Goal: Communication & Community: Answer question/provide support

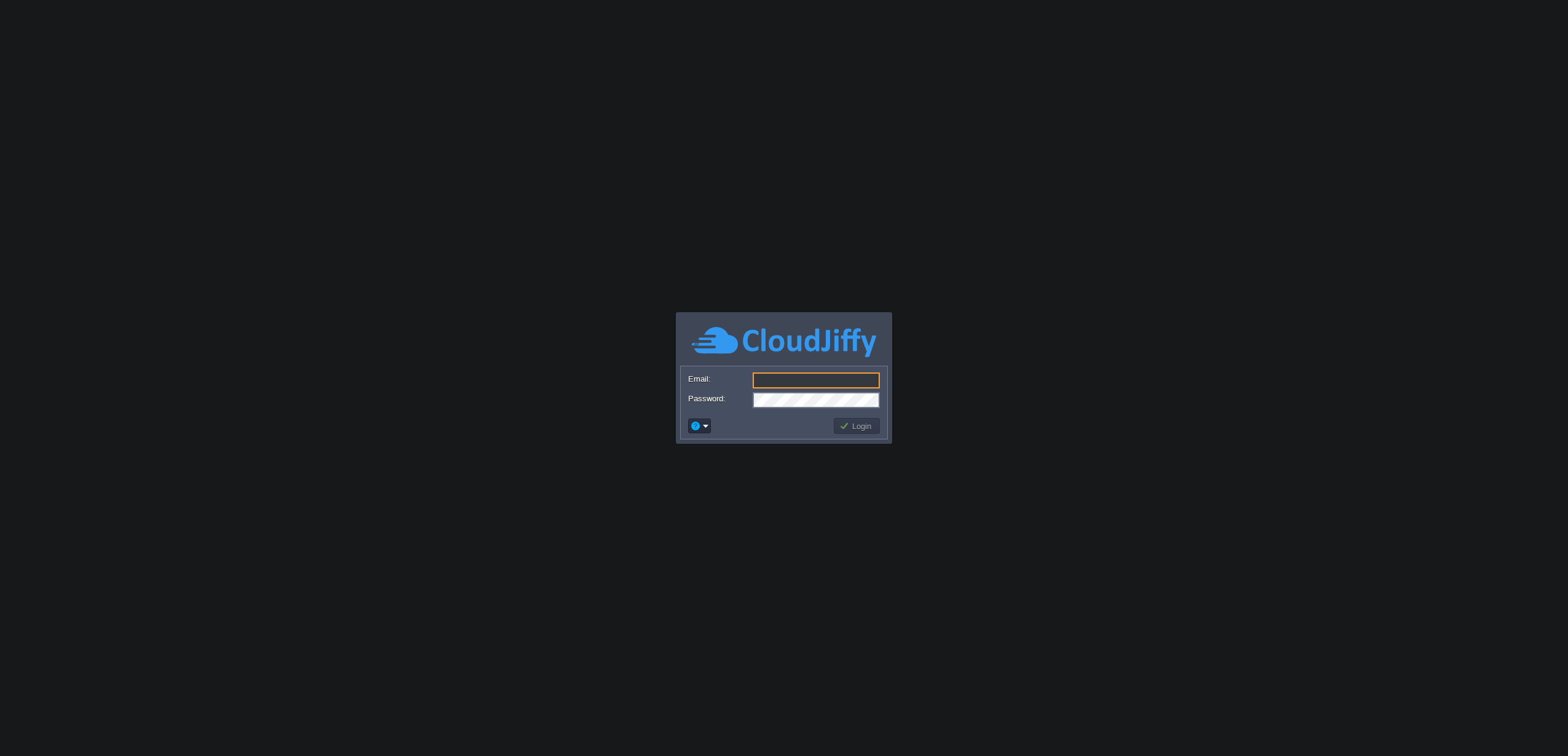
type input "[EMAIL_ADDRESS][DOMAIN_NAME]"
click at [844, 426] on button "Login" at bounding box center [857, 426] width 35 height 11
click at [846, 427] on button "Login" at bounding box center [857, 426] width 35 height 11
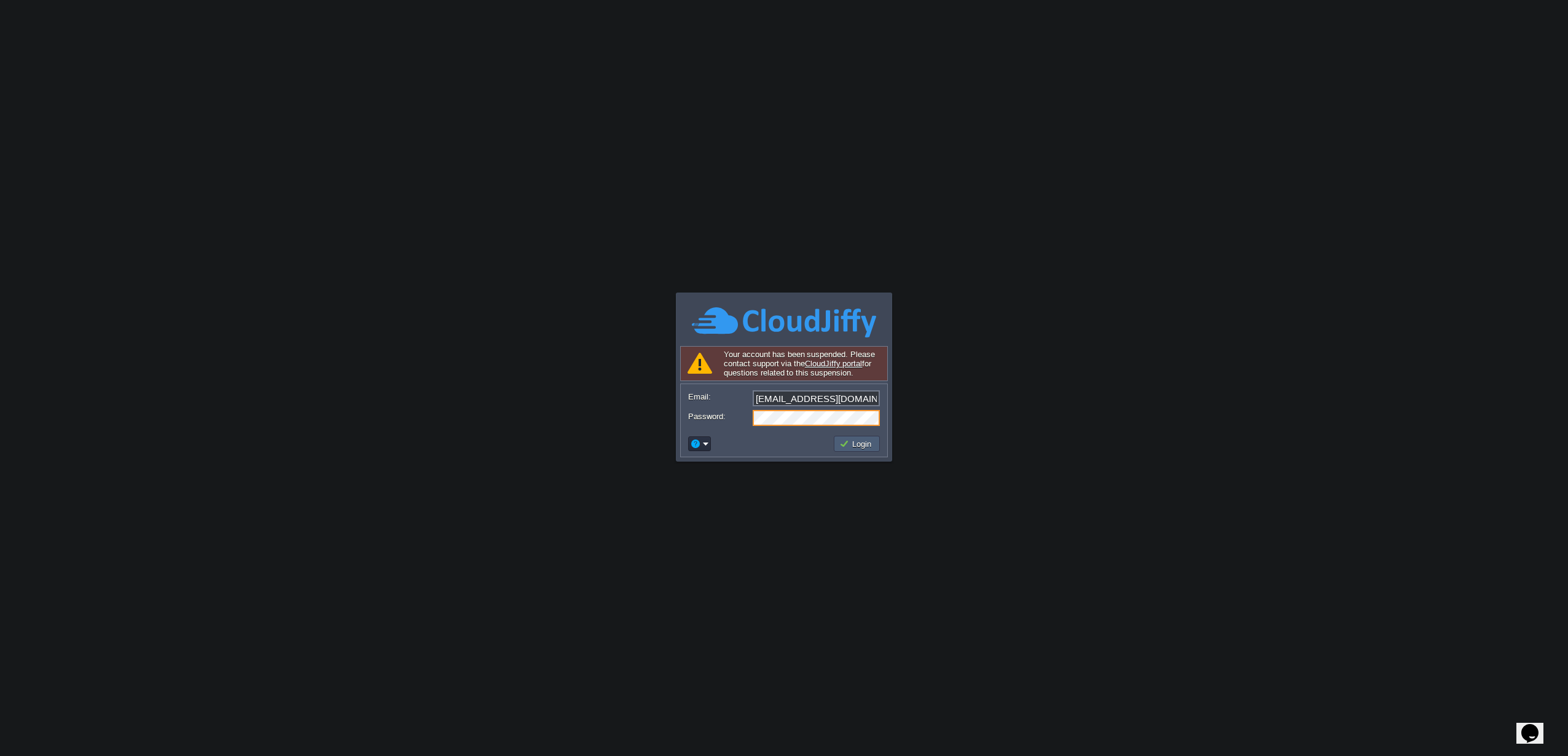
click at [869, 448] on button "Login" at bounding box center [857, 444] width 35 height 11
click at [1544, 723] on button "Opens Chat This icon Opens the chat window." at bounding box center [1529, 733] width 27 height 21
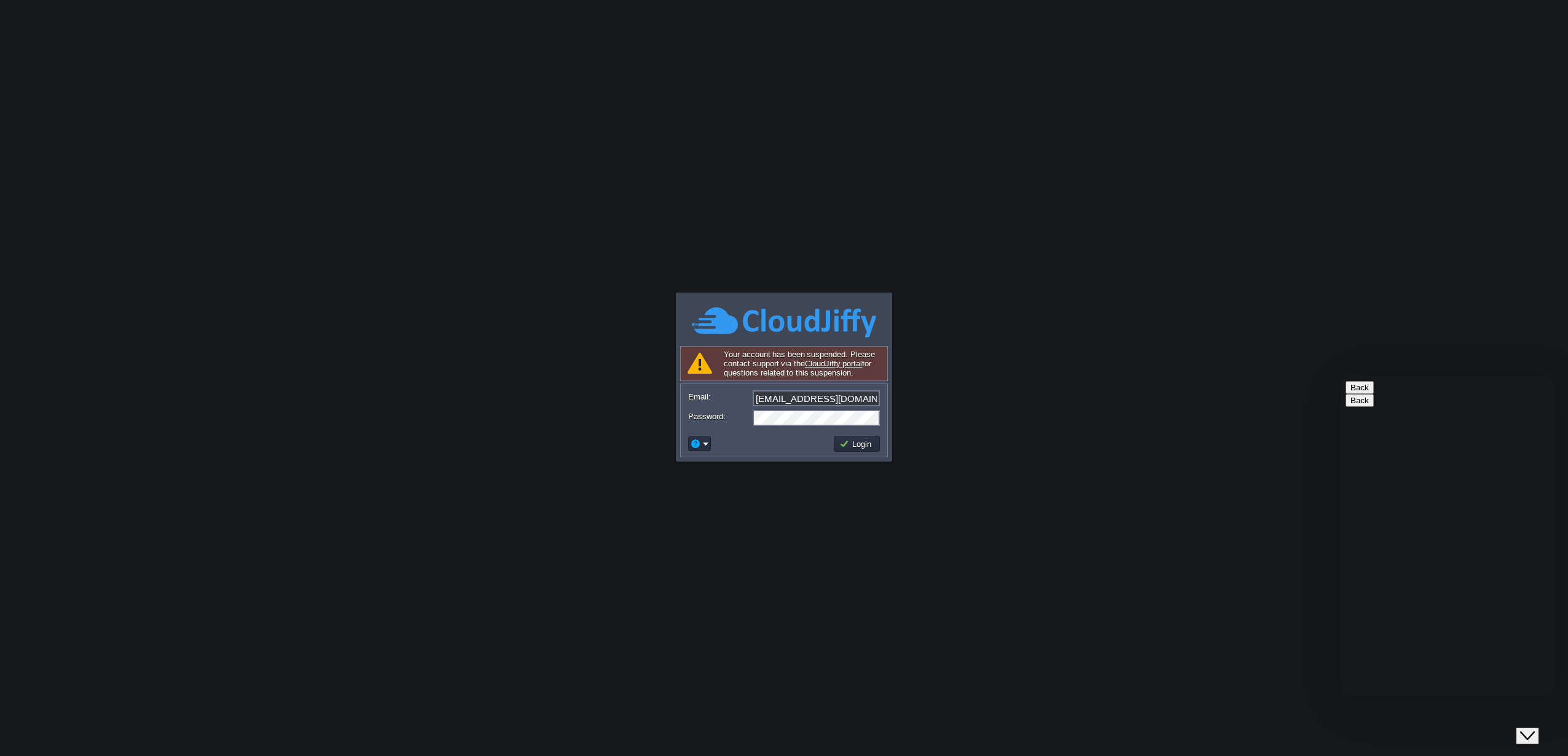
scroll to position [3, 0]
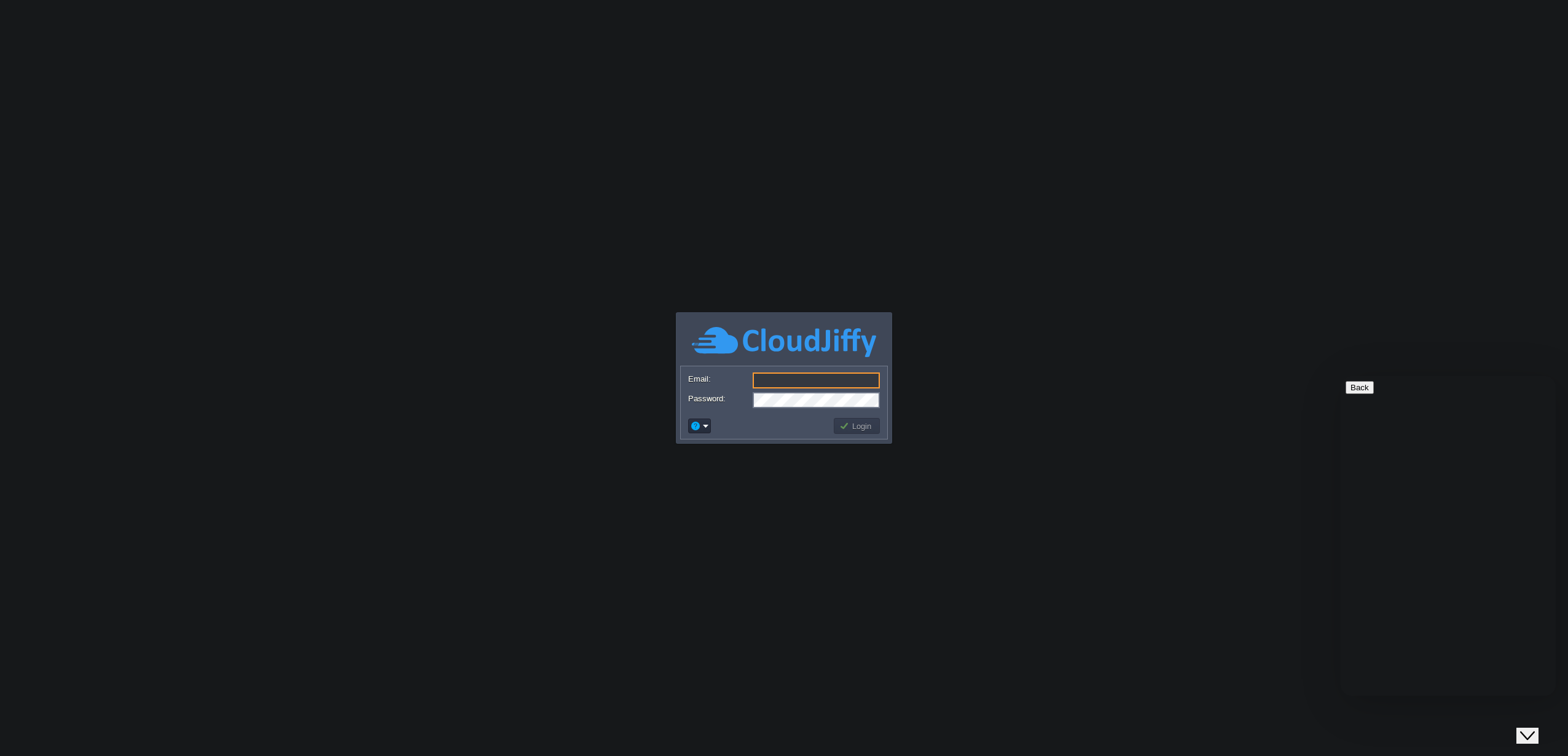
click at [1415, 755] on div "New Conversation We typically reply in a few minutes" at bounding box center [1448, 771] width 205 height 32
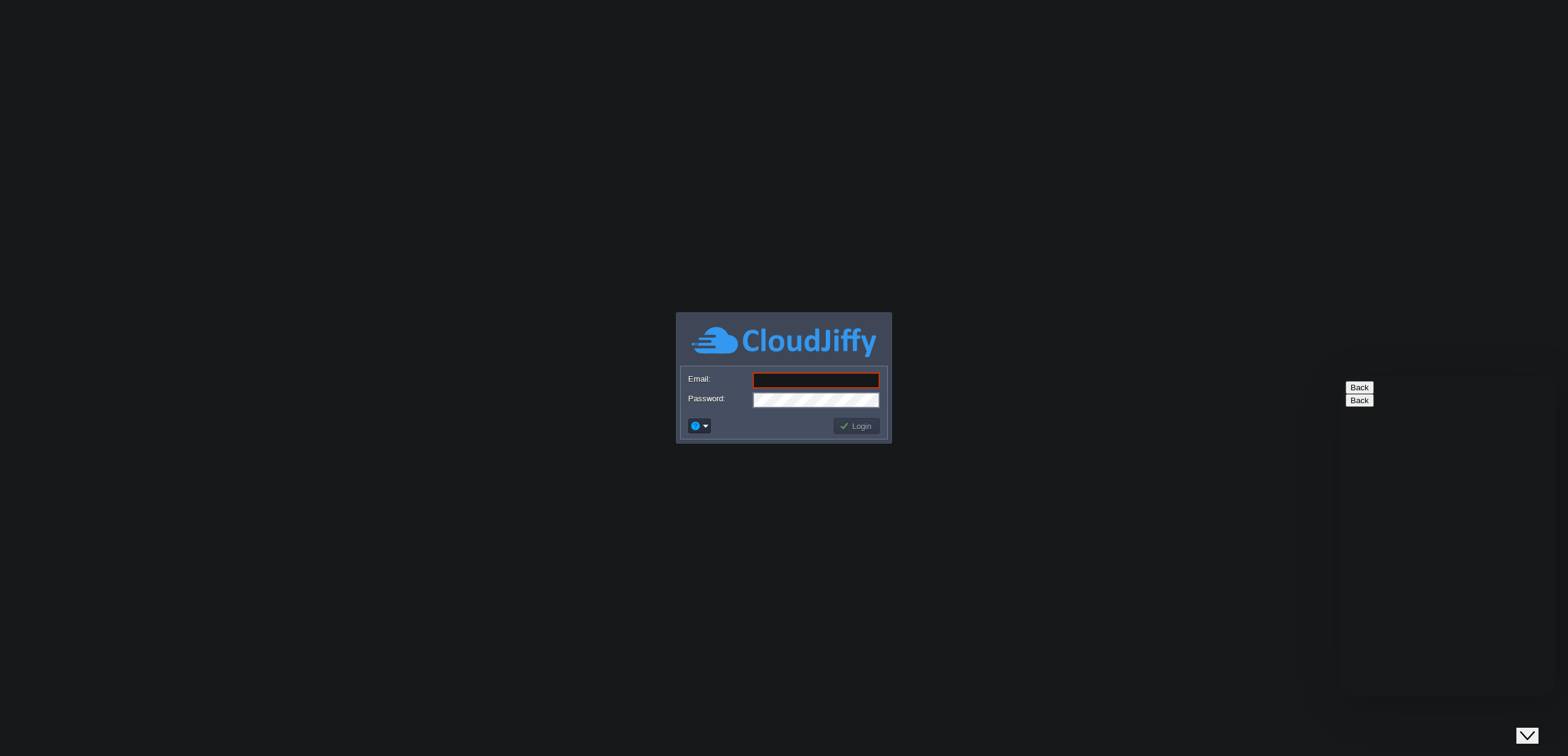
type input "ve"
drag, startPoint x: 1408, startPoint y: 677, endPoint x: 1424, endPoint y: 586, distance: 92.4
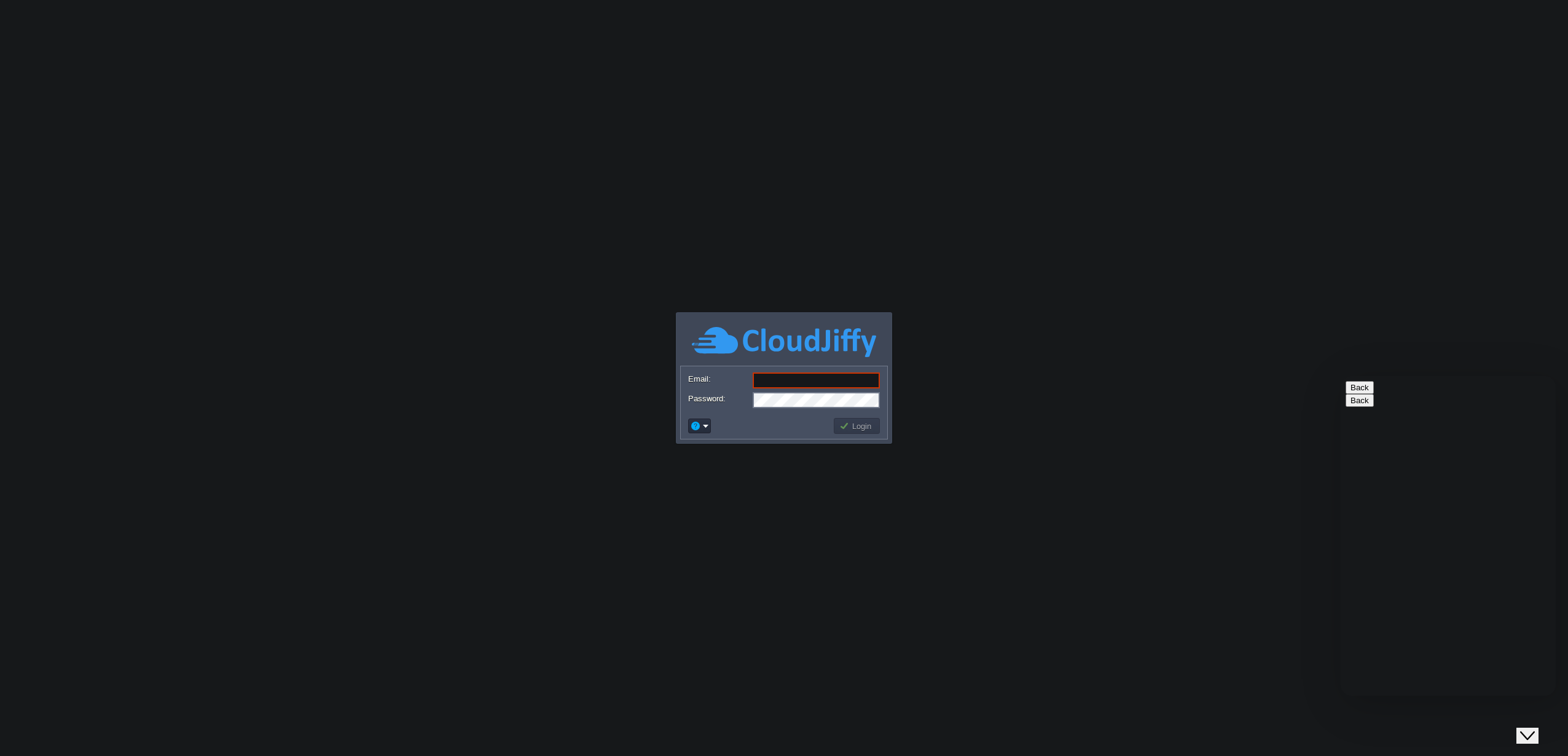
scroll to position [16, 0]
type input "584244328452"
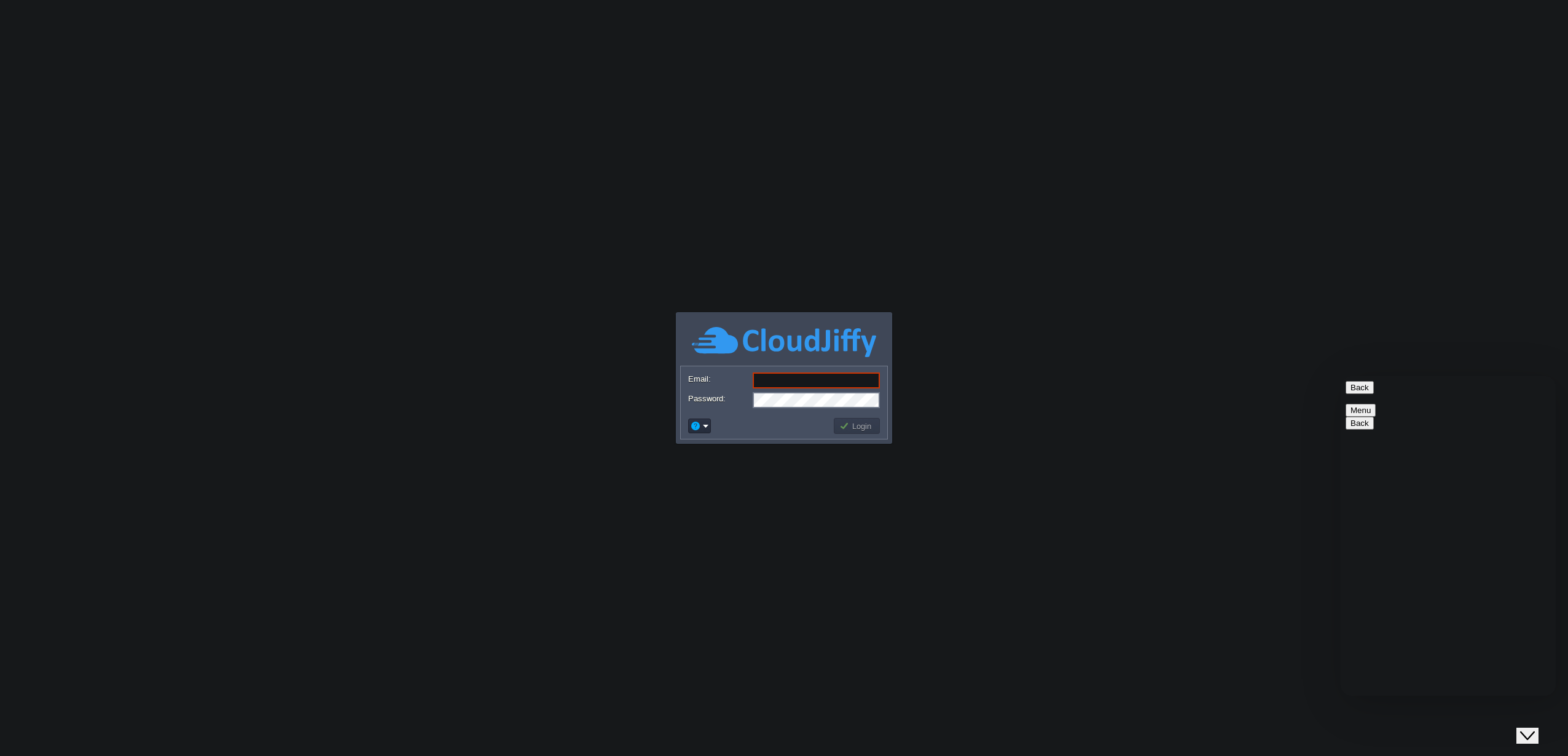
paste textarea "Hello, my server is suspended. I have already cleaned the malware. I notified y…"
type textarea "Hello, my server is suspended. I have already cleaned the malware. I notified y…"
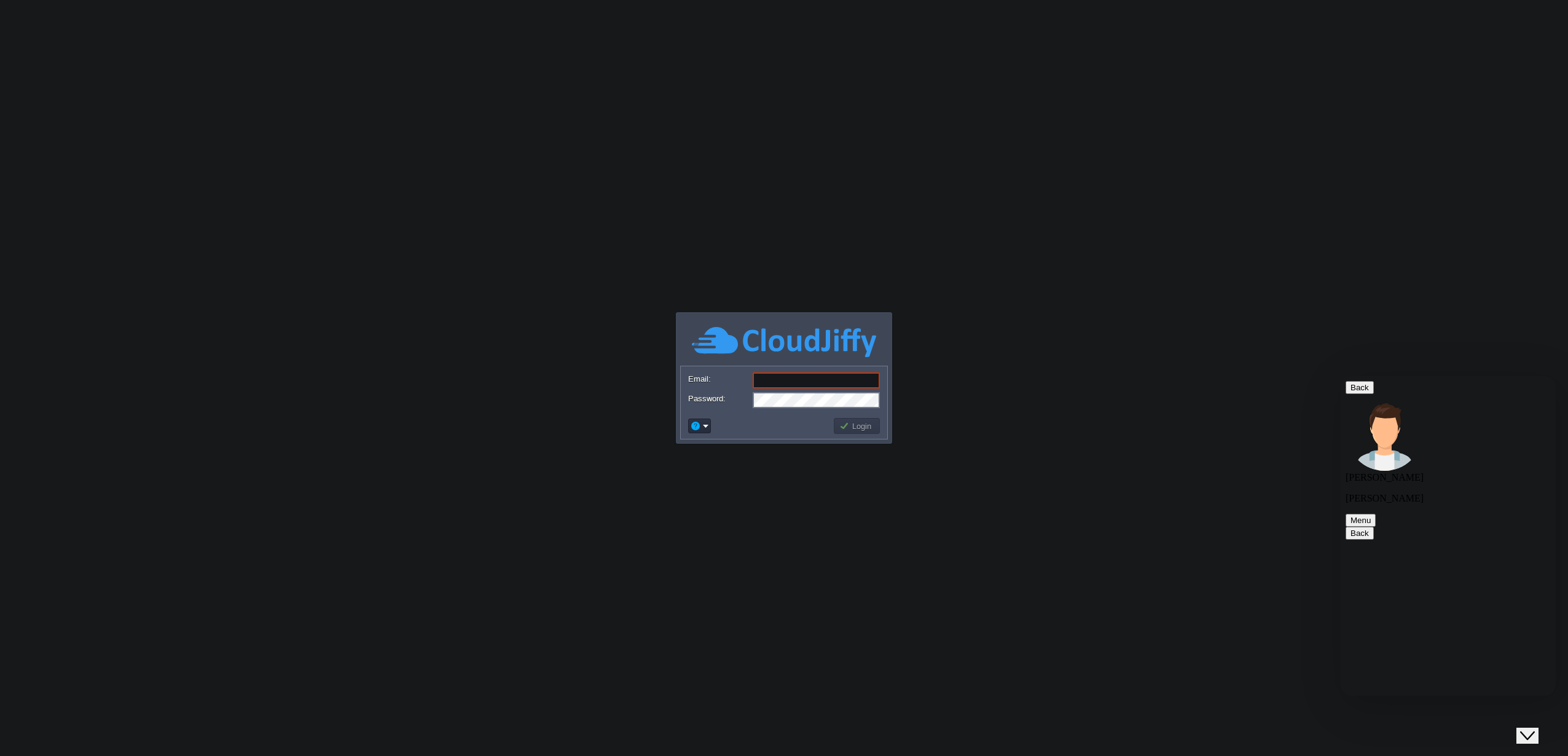
type textarea "hello"
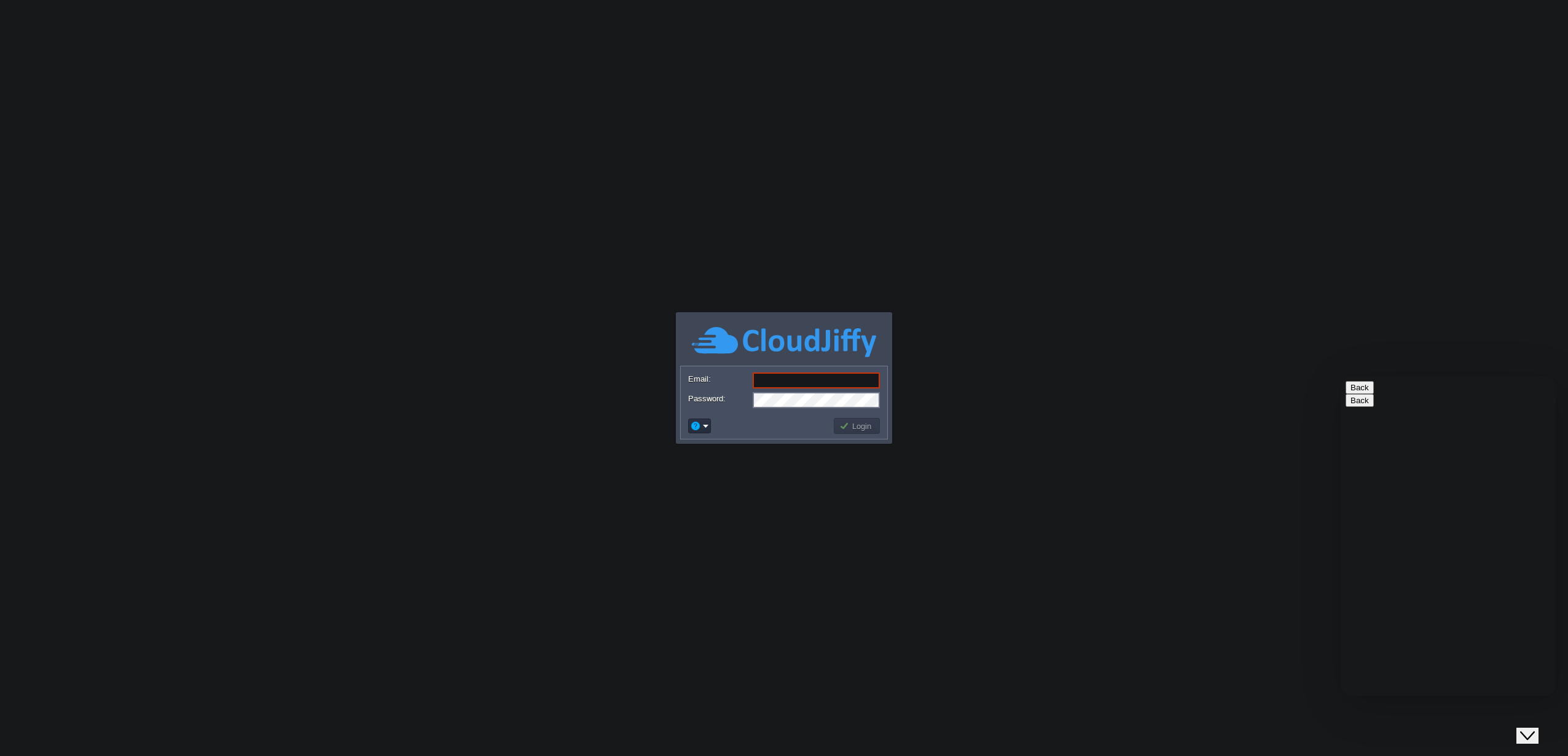
type input "4244328452"
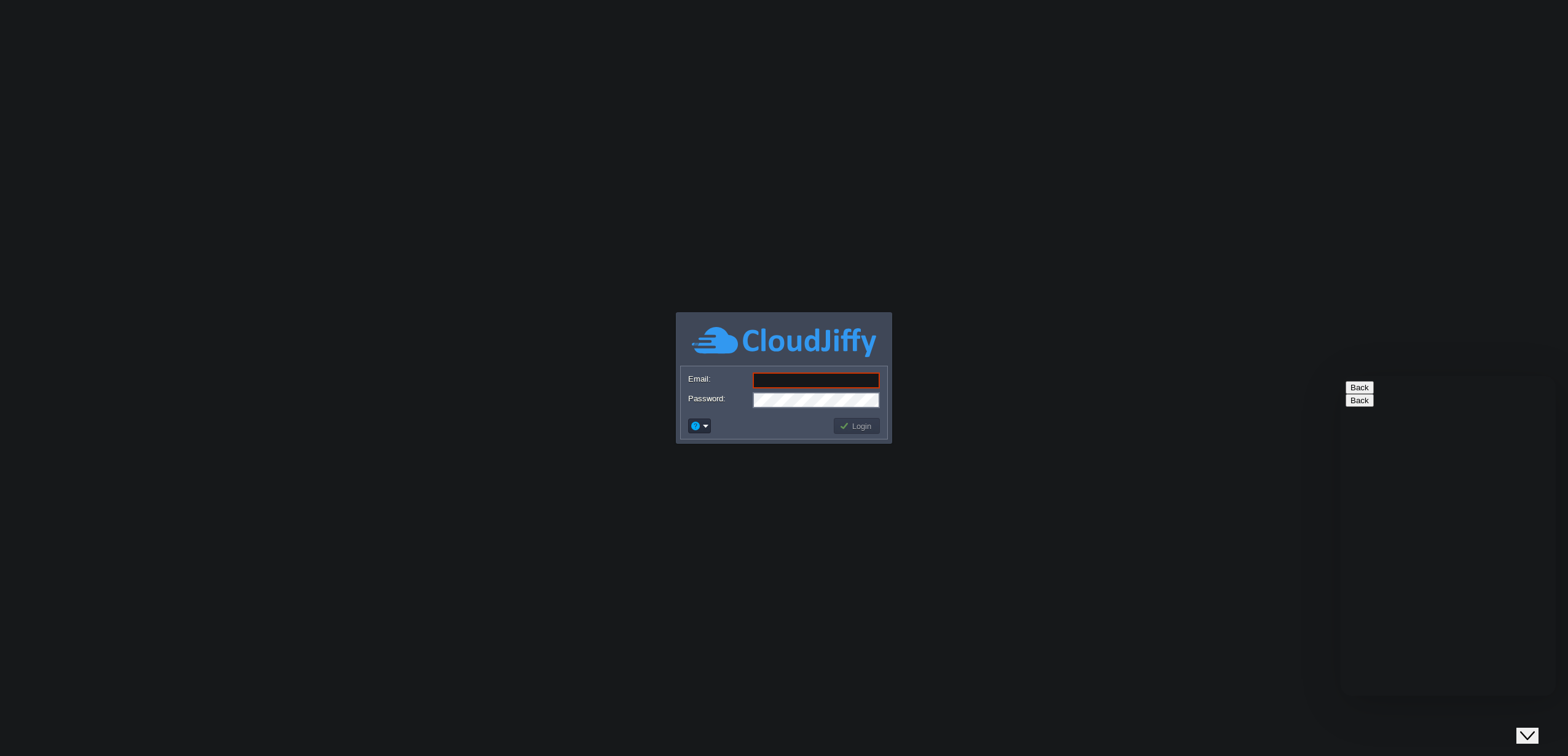
paste textarea "Hello, my server is suspended. I have already cleaned the malware. I notified y…"
type textarea "Hello, my server is suspended. I have already cleaned the malware. I notified y…"
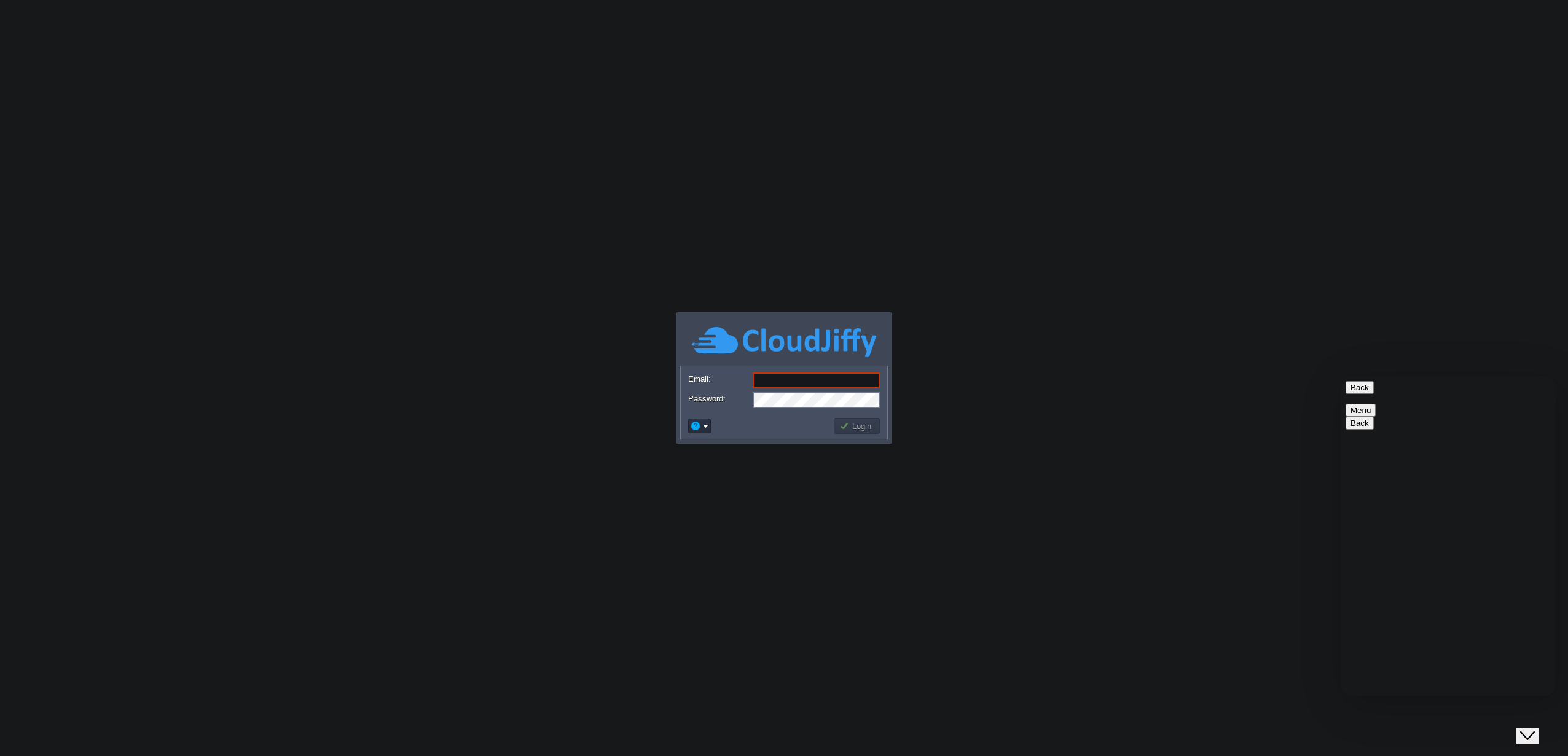
type input "[EMAIL_ADDRESS][DOMAIN_NAME]"
click at [847, 421] on button "Login" at bounding box center [857, 426] width 35 height 11
click at [848, 425] on button "Login" at bounding box center [857, 426] width 35 height 11
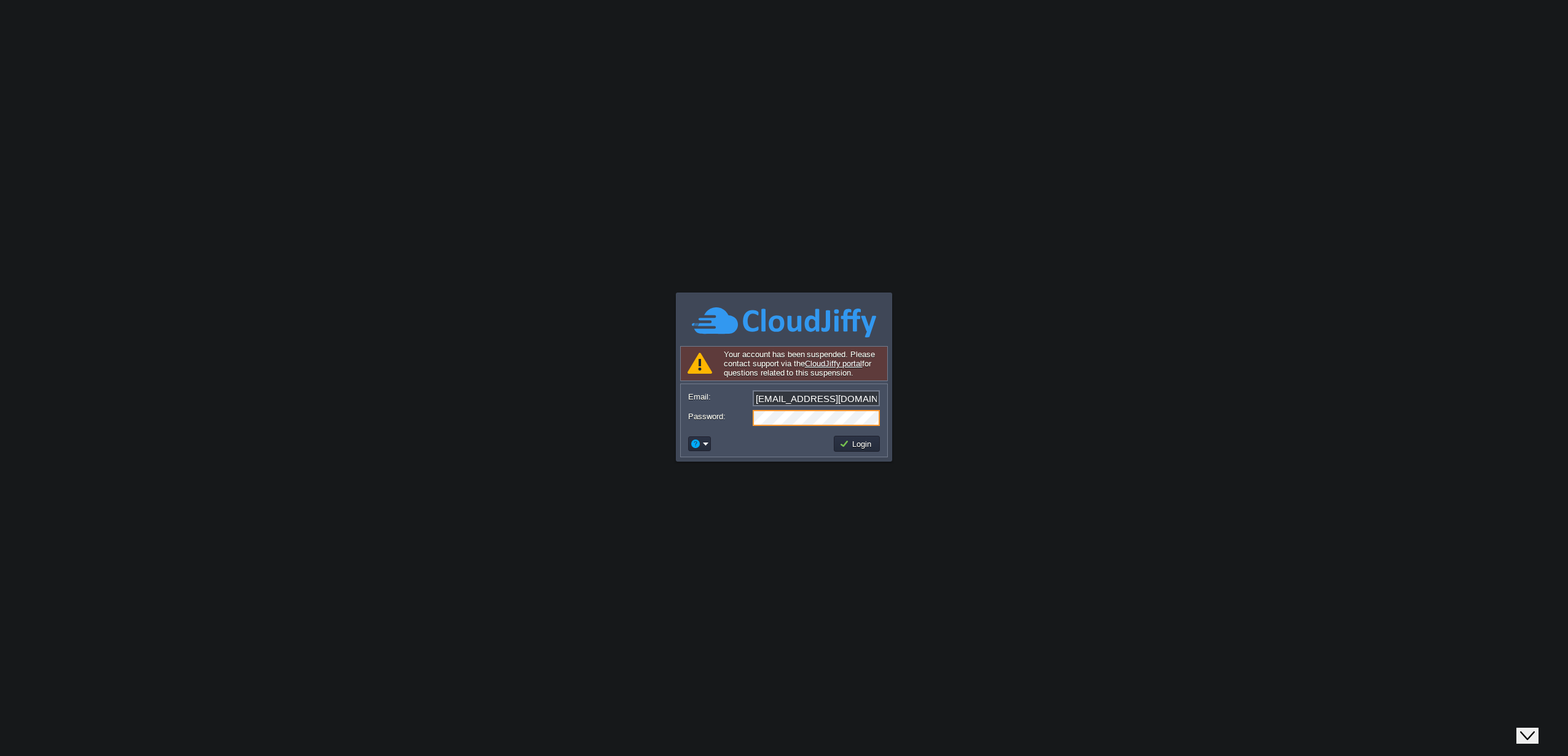
click at [1526, 728] on button "Close Chat This icon closes the chat window." at bounding box center [1527, 736] width 22 height 16
click at [1525, 723] on icon "Opens Chat This icon Opens the chat window." at bounding box center [1530, 733] width 20 height 20
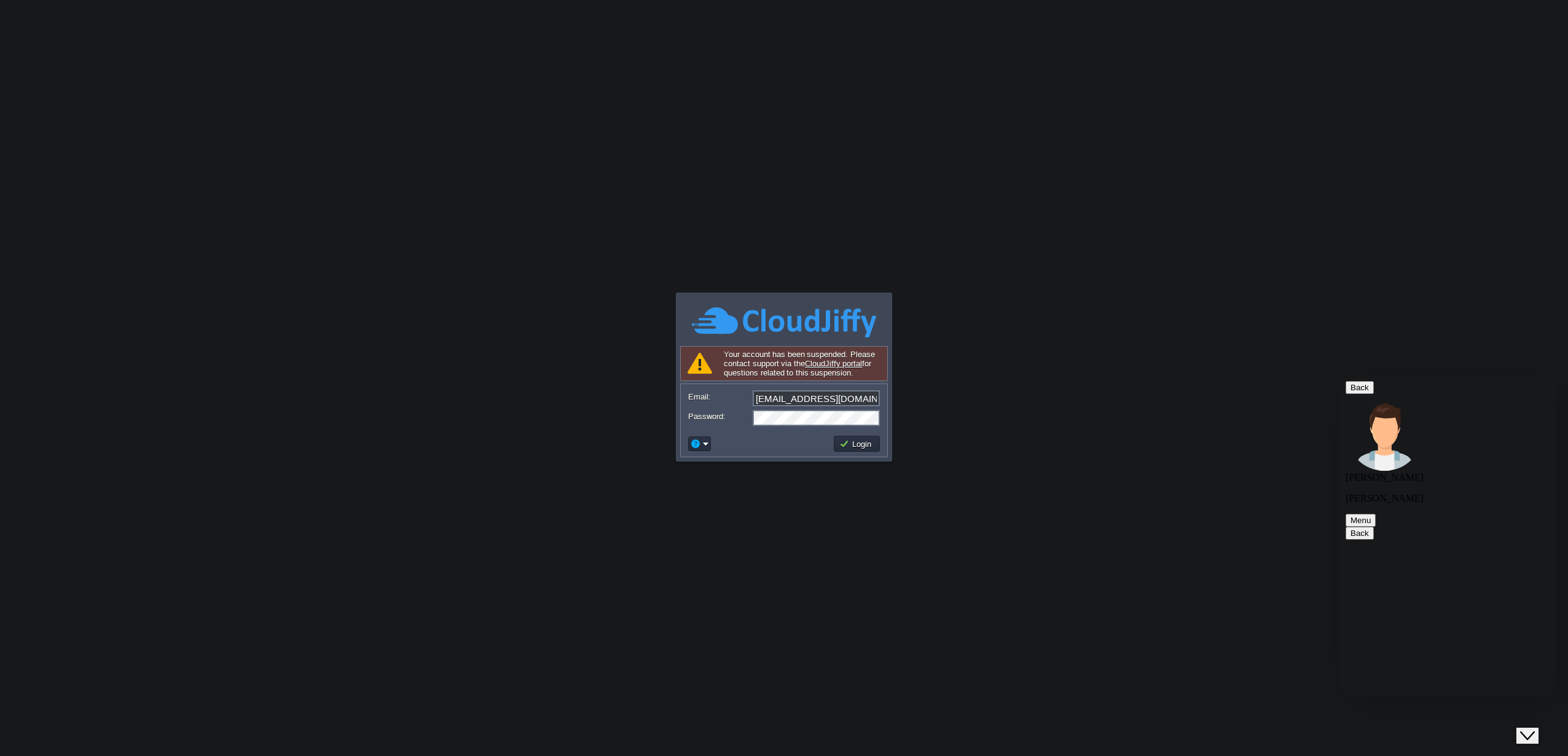
type textarea "hello"
paste textarea "Hello, my server is suspended. I have already cleaned the malware. I notified y…"
type textarea "Hello, my server is suspended. I have already cleaned the malware. I notified y…"
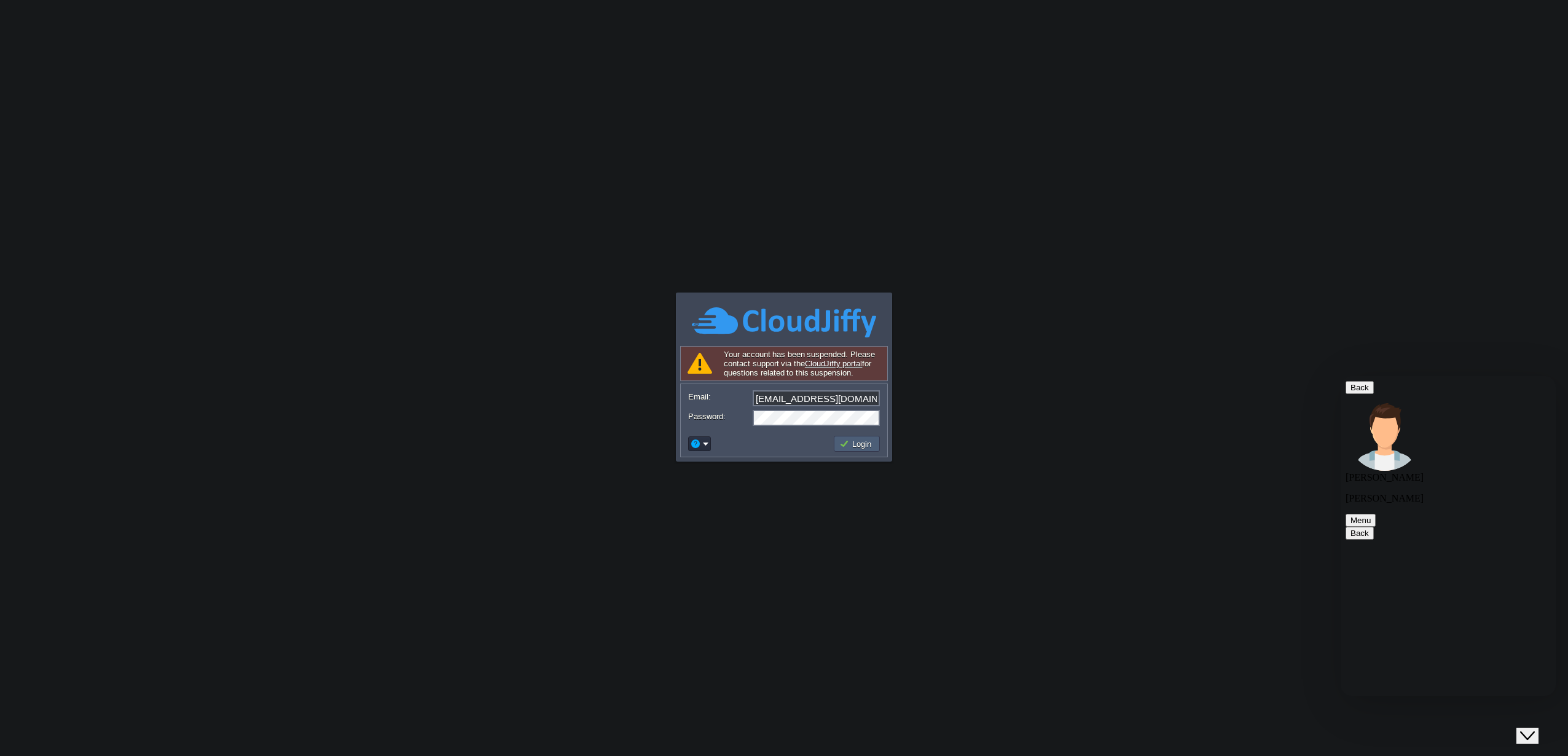
click at [848, 439] on button "Login" at bounding box center [857, 444] width 35 height 11
click at [839, 445] on button "Login" at bounding box center [857, 444] width 35 height 11
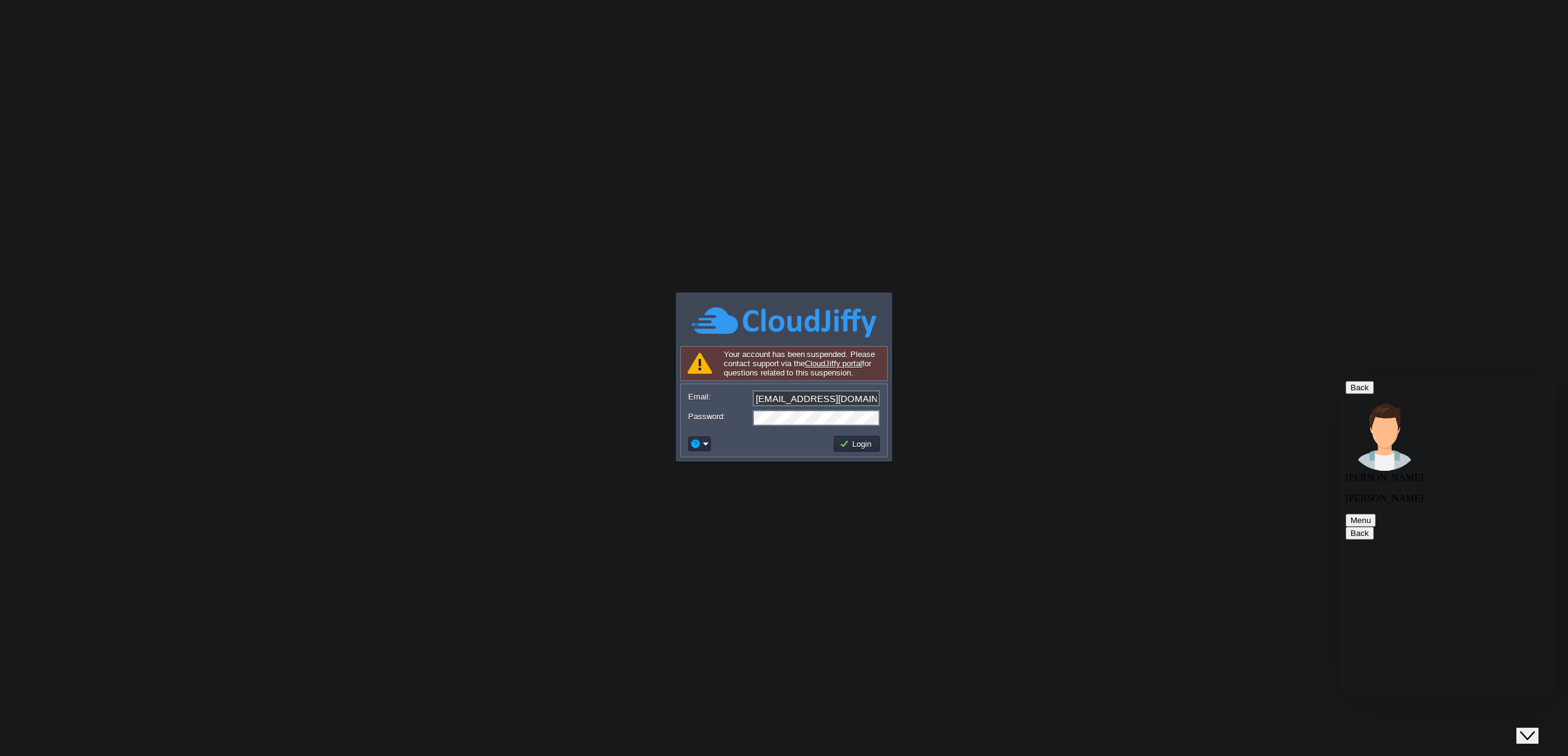
scroll to position [663, 0]
paste textarea "I can't answer the ticket. I'm not receiving emails and it won't let me into th…"
type textarea "I can't answer the ticket. I'm not receiving emails and it won't let me into th…"
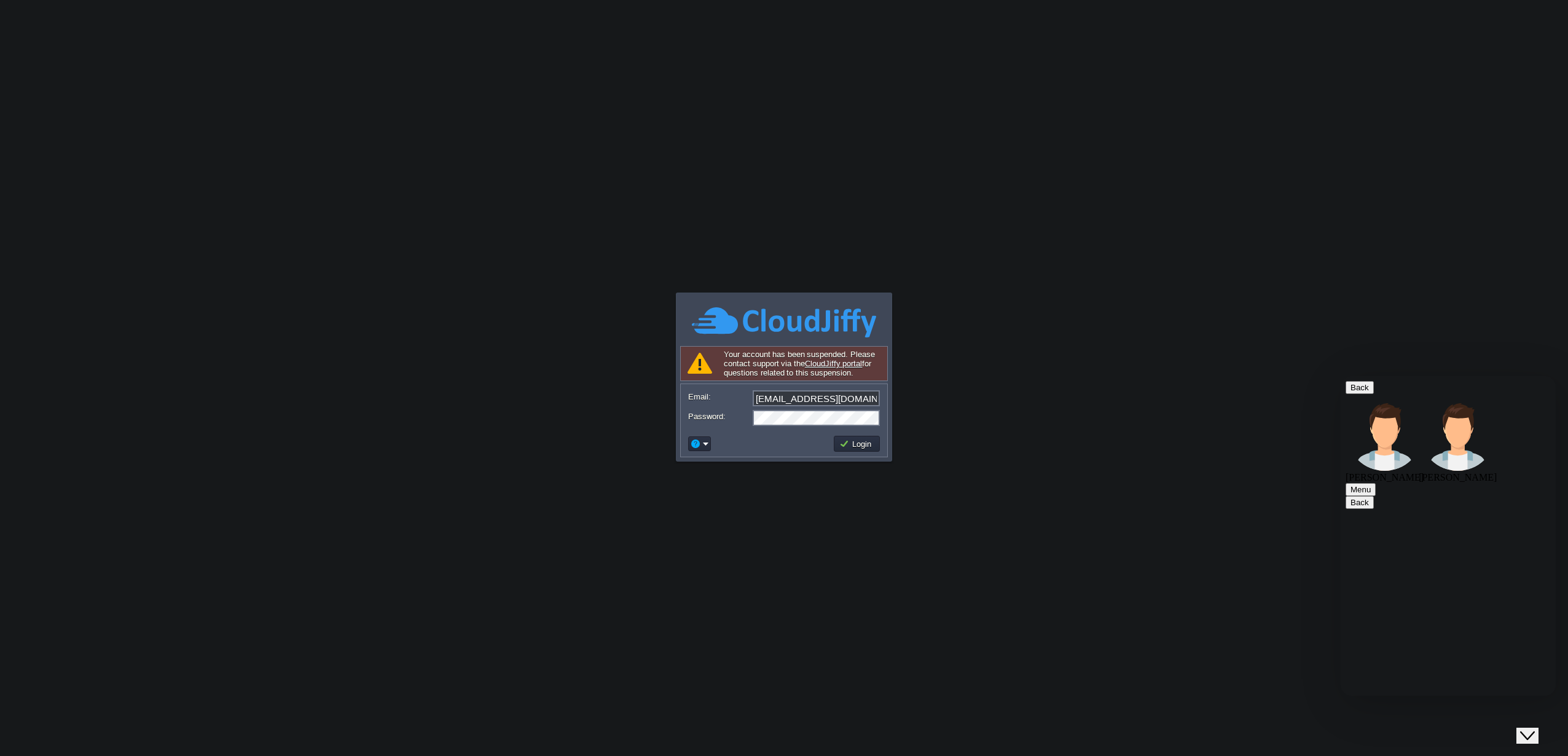
scroll to position [912, 0]
click at [861, 447] on button "Login" at bounding box center [857, 444] width 35 height 11
drag, startPoint x: 1440, startPoint y: 610, endPoint x: 1386, endPoint y: 555, distance: 77.1
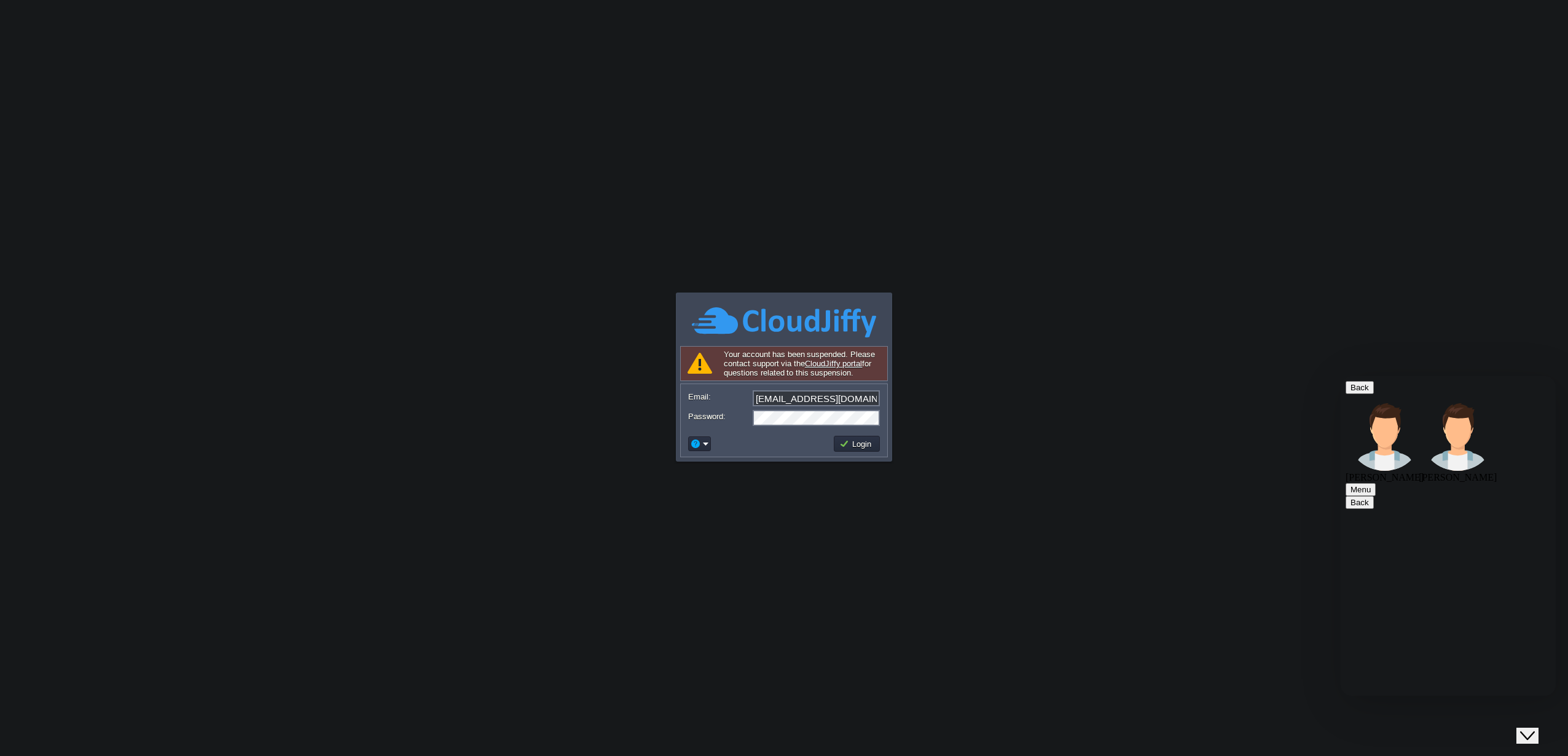
copy span "Okay, we will unsuspend account for 4 hours , so that you can access the server…"
click at [851, 443] on button "Login" at bounding box center [857, 444] width 35 height 11
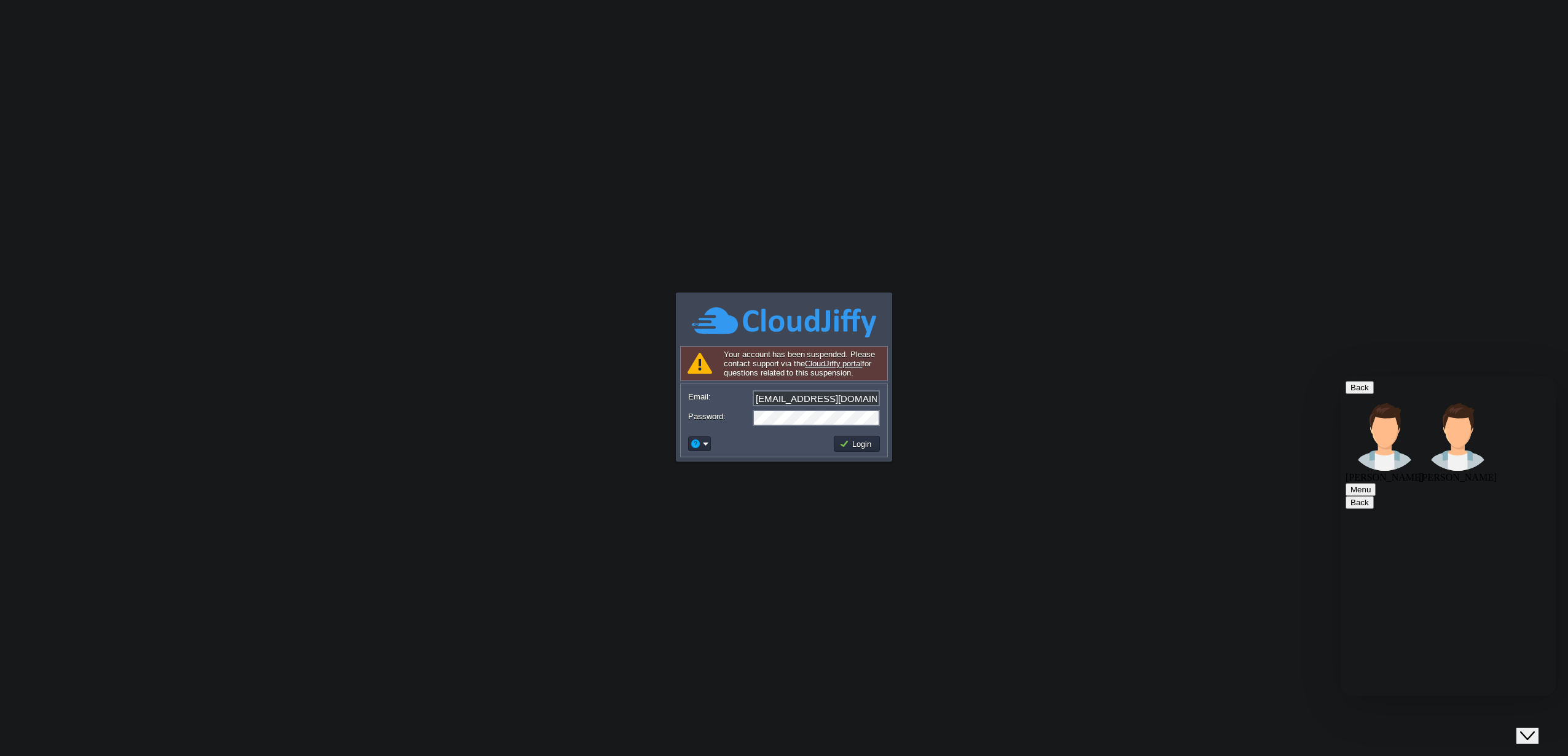
type textarea "ok perfect"
click at [855, 441] on button "Login" at bounding box center [857, 444] width 35 height 11
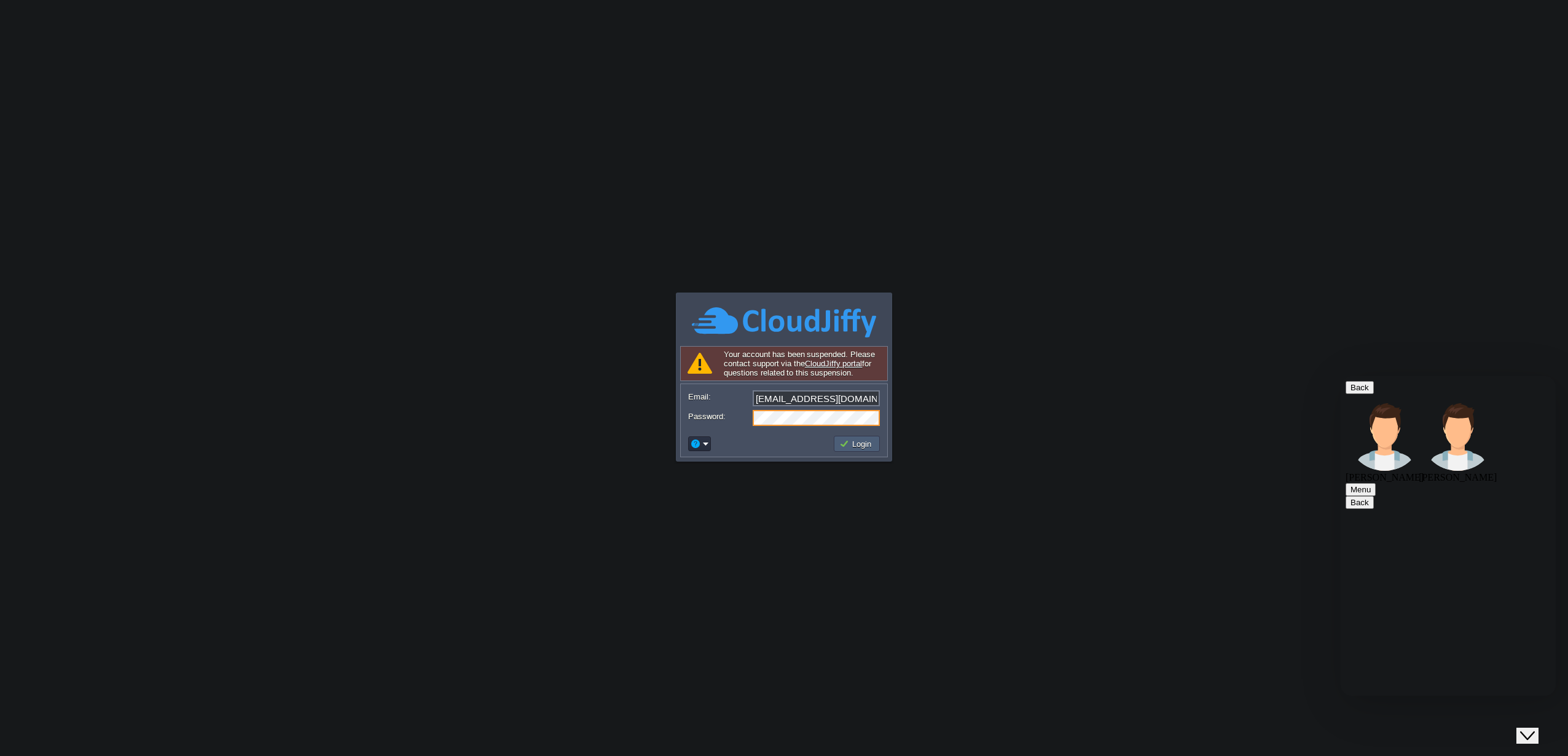
click at [846, 447] on button "Login" at bounding box center [857, 444] width 35 height 11
click at [873, 440] on button "Login" at bounding box center [857, 444] width 35 height 11
click at [854, 443] on button "Login" at bounding box center [857, 444] width 35 height 11
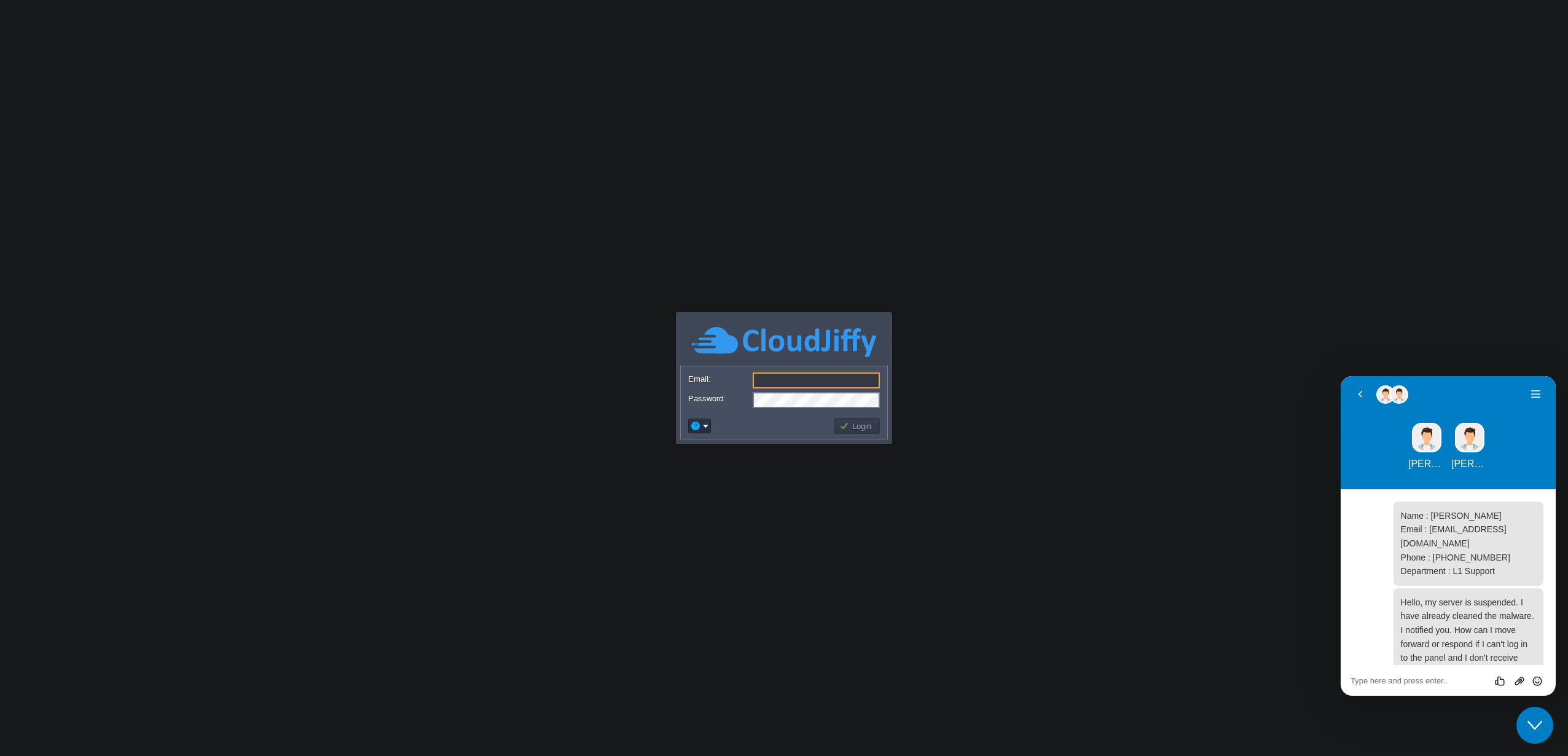
type input "[EMAIL_ADDRESS][DOMAIN_NAME]"
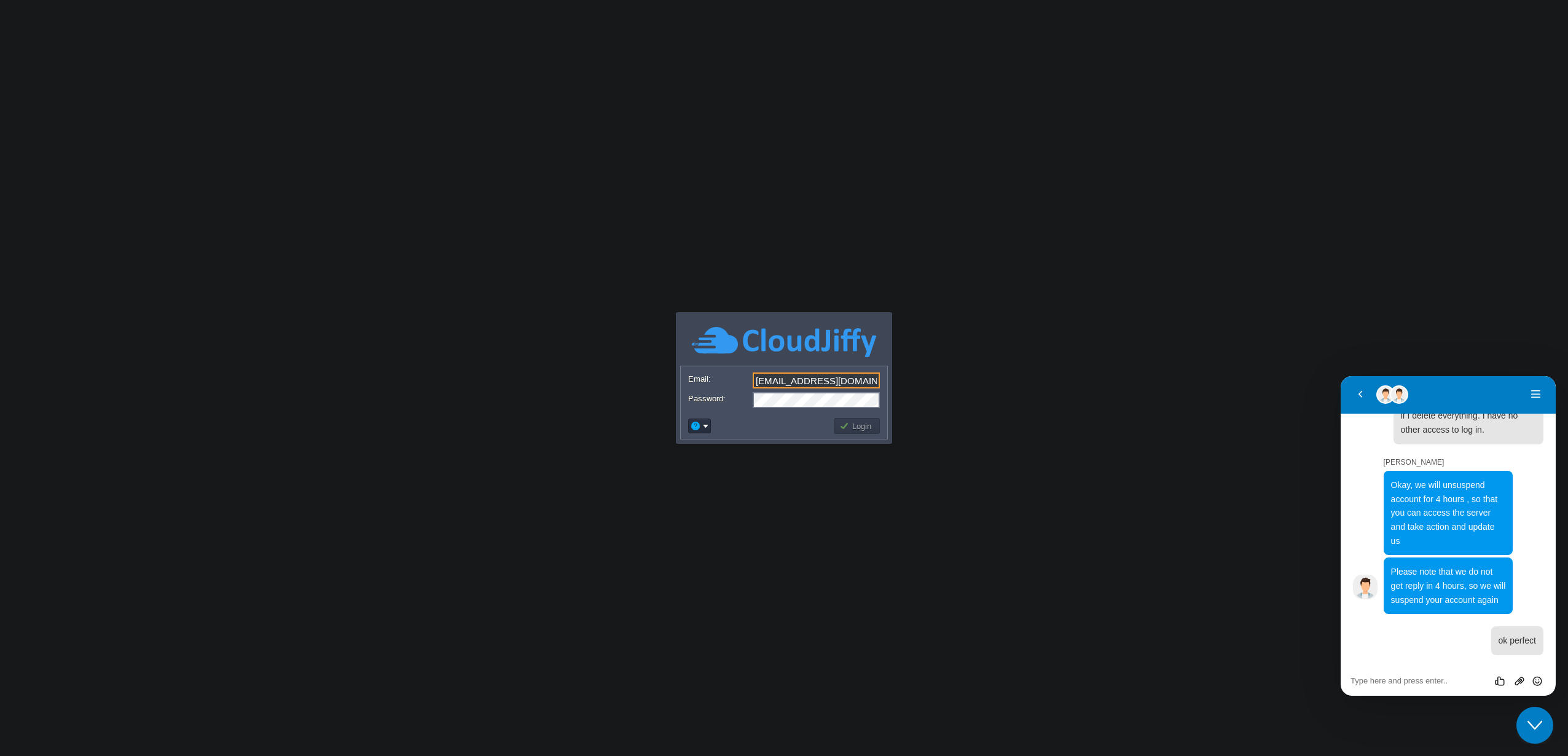
click at [856, 431] on button "Login" at bounding box center [857, 426] width 35 height 11
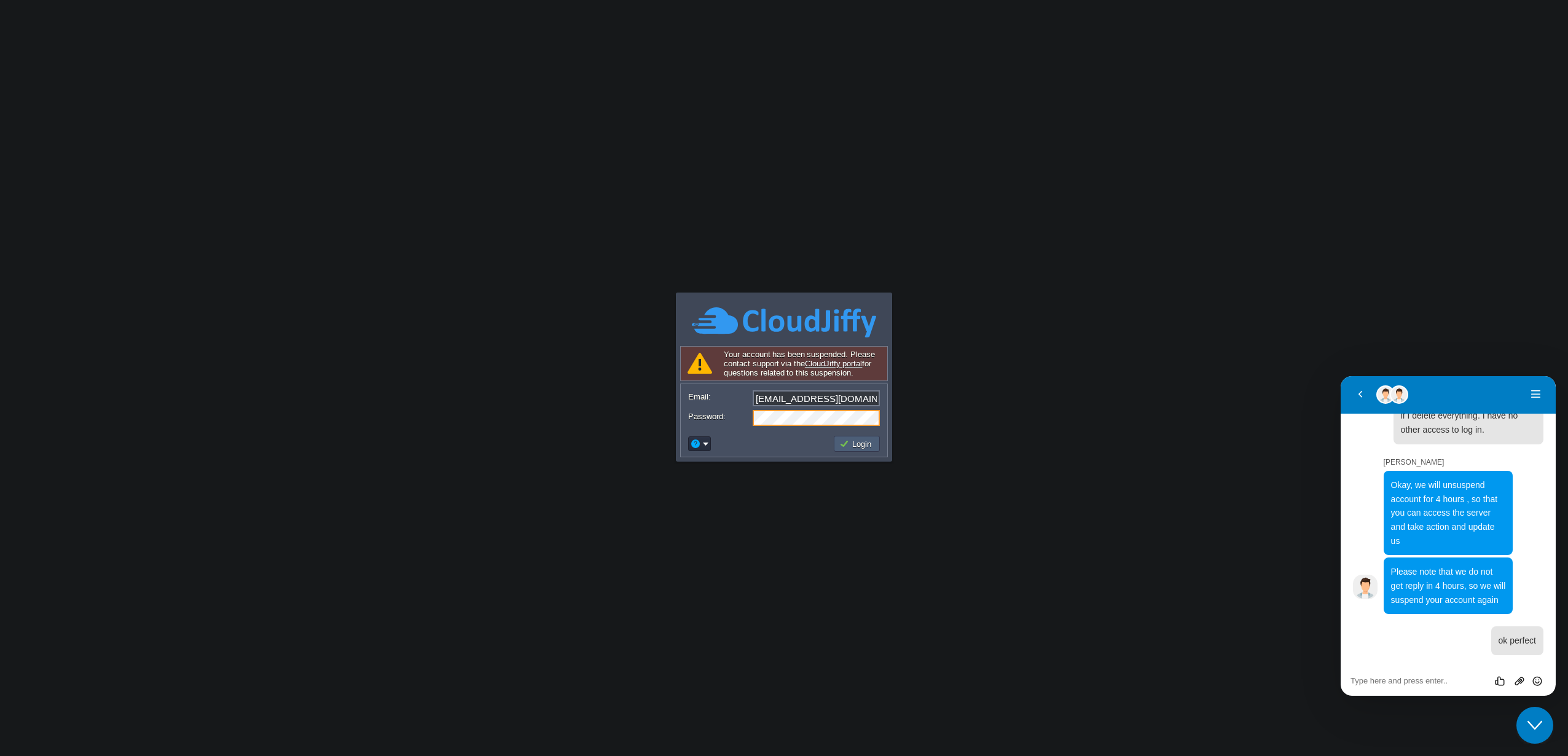
click at [840, 439] on button "Login" at bounding box center [857, 444] width 35 height 11
click at [856, 448] on button "Login" at bounding box center [857, 444] width 35 height 11
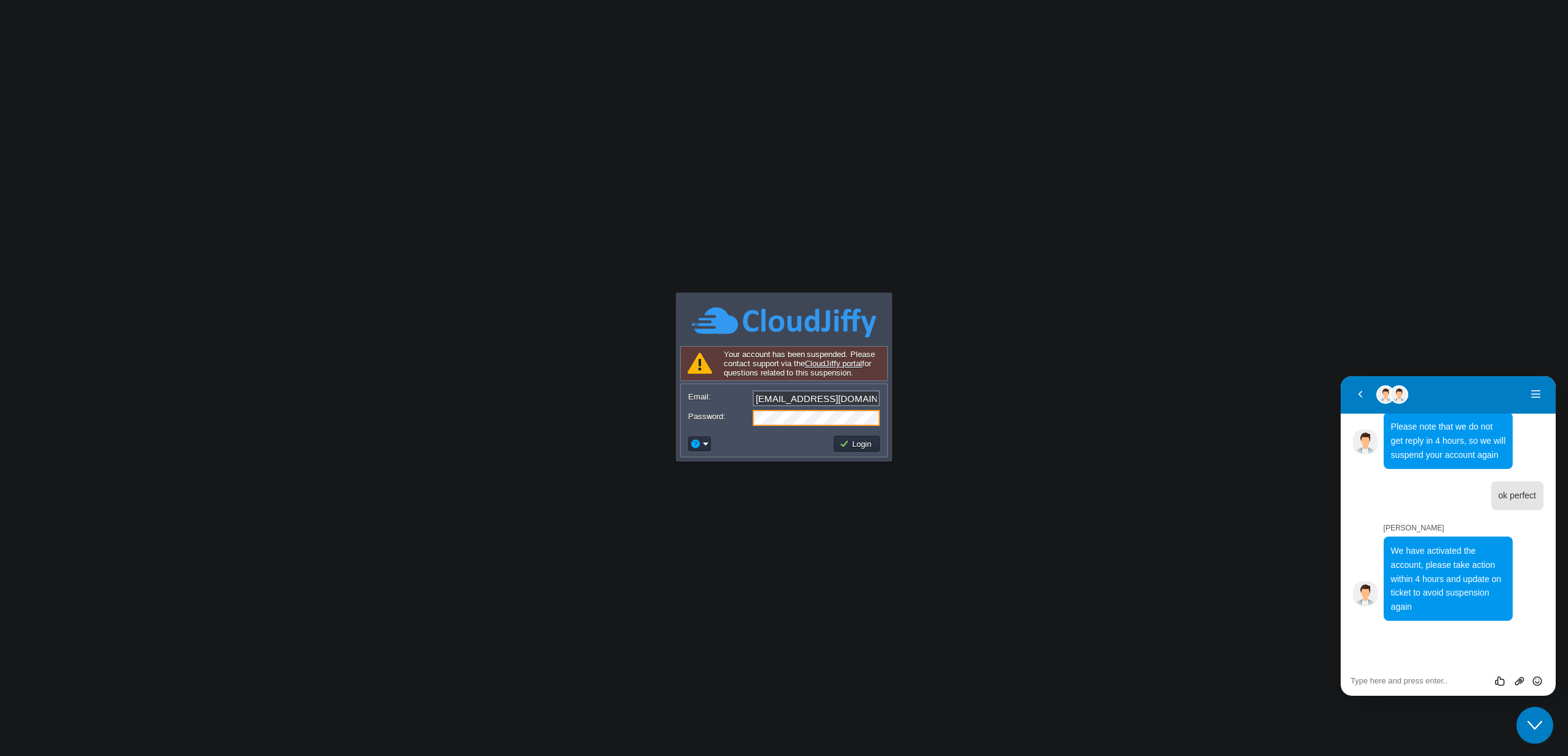
scroll to position [998, 0]
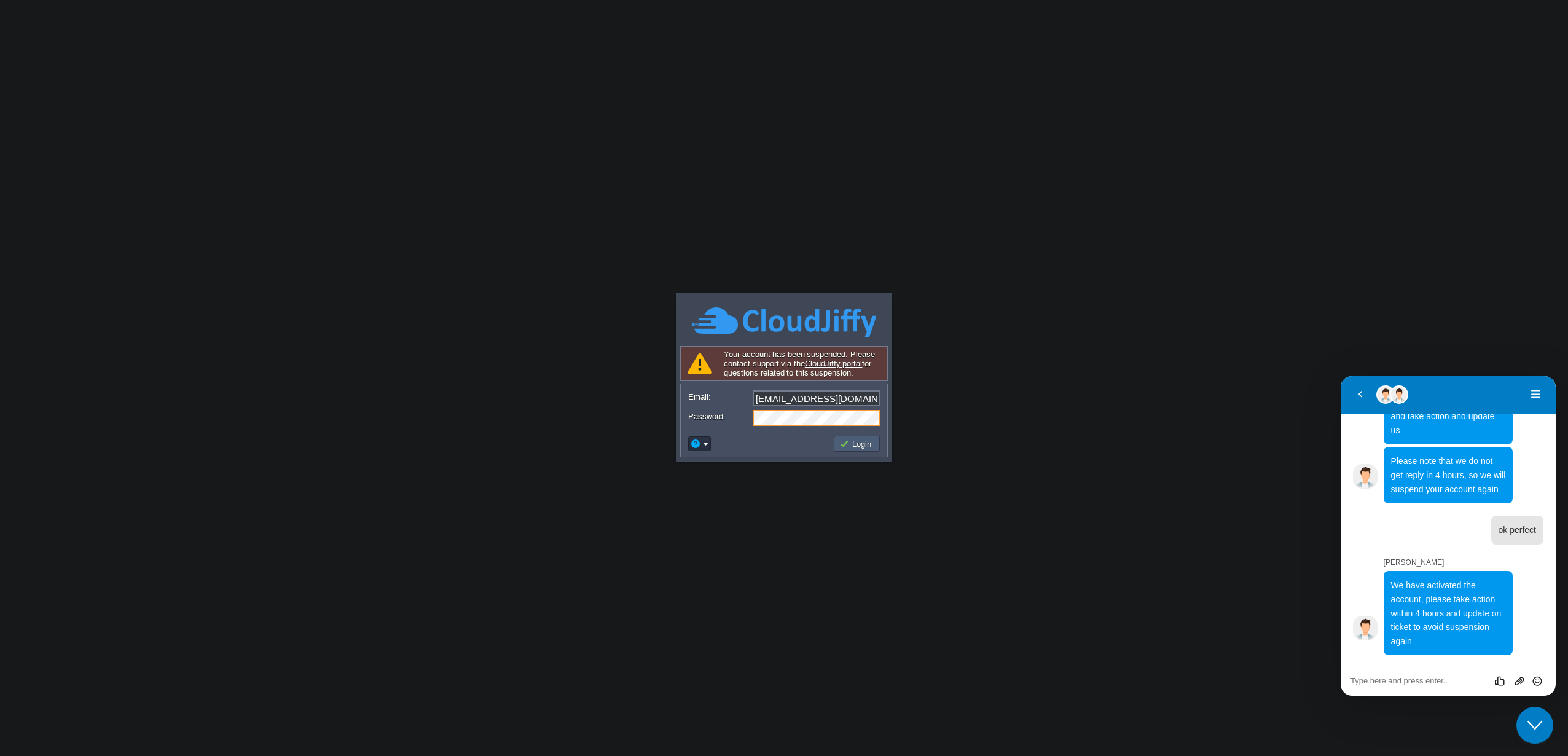
click at [863, 450] on td "Login" at bounding box center [857, 444] width 46 height 16
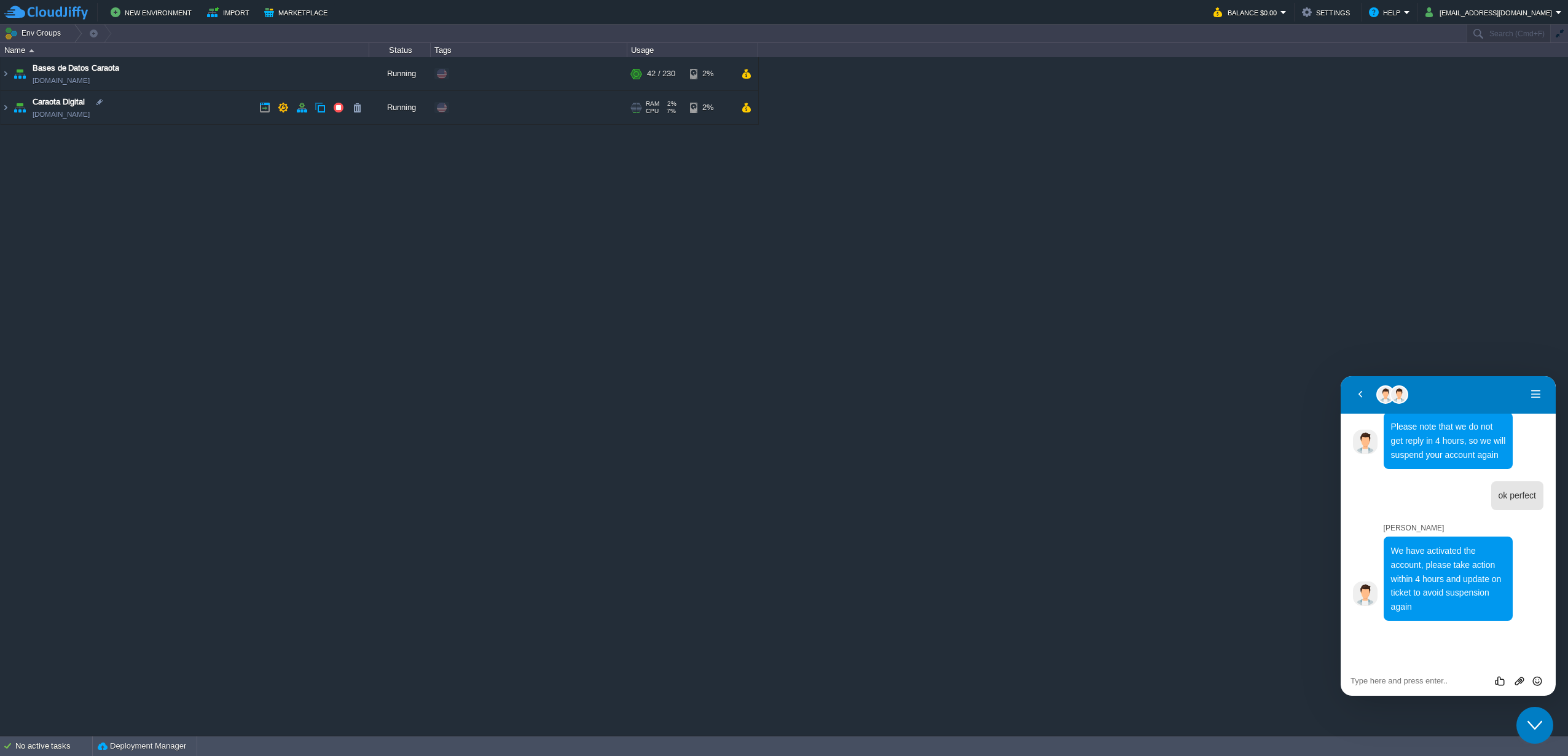
scroll to position [1032, 0]
click at [1287, 14] on em "Balance $0.00" at bounding box center [1250, 12] width 73 height 14
click at [1461, 10] on button "[EMAIL_ADDRESS][DOMAIN_NAME]" at bounding box center [1491, 12] width 131 height 14
click at [1281, 11] on button "Balance $0.00" at bounding box center [1247, 12] width 67 height 14
click at [450, 156] on div "Bases de Datos Caraota basededatos2.w1-us.cloudjiffy.net Running + Add to Env G…" at bounding box center [784, 396] width 1568 height 678
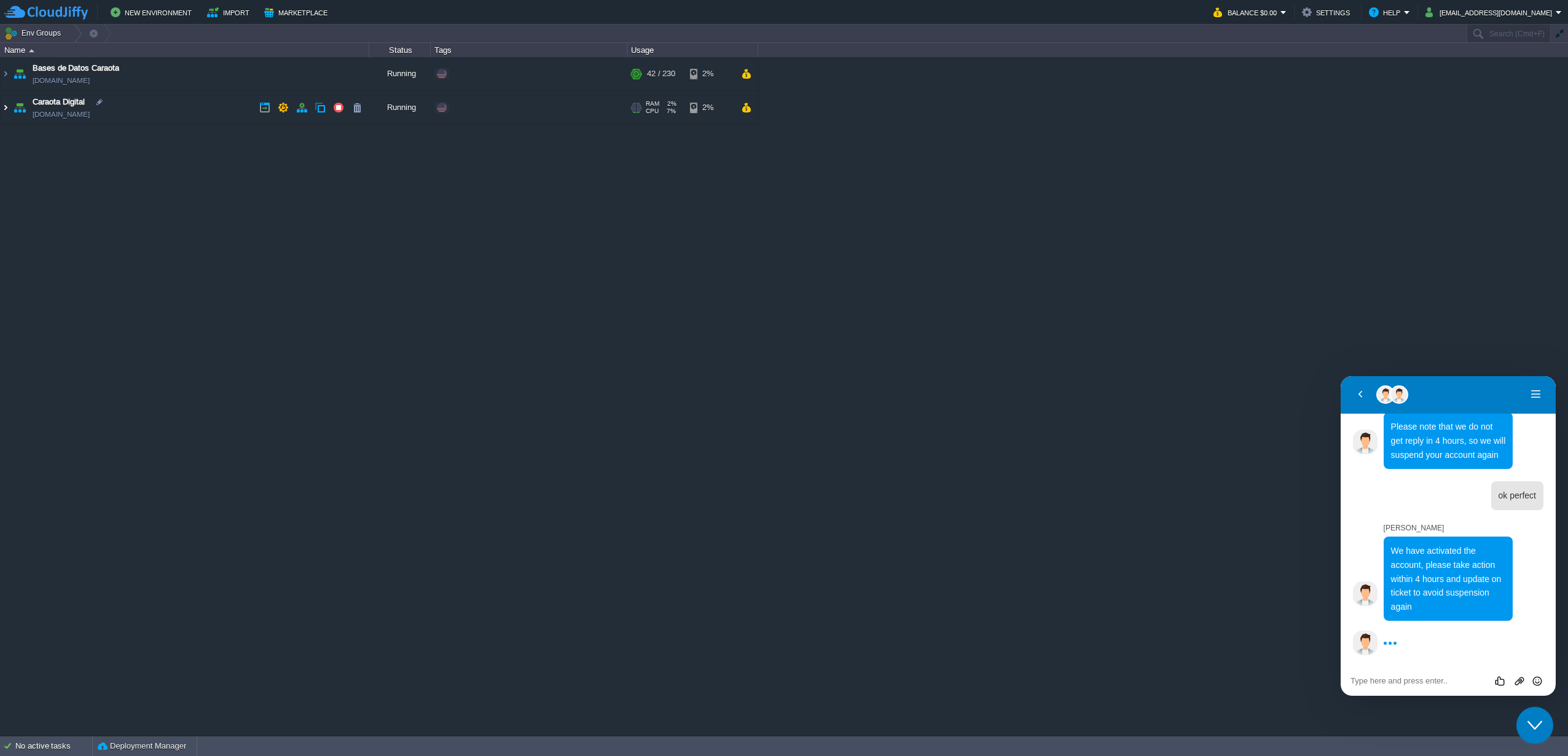
click at [7, 105] on img at bounding box center [5, 108] width 10 height 33
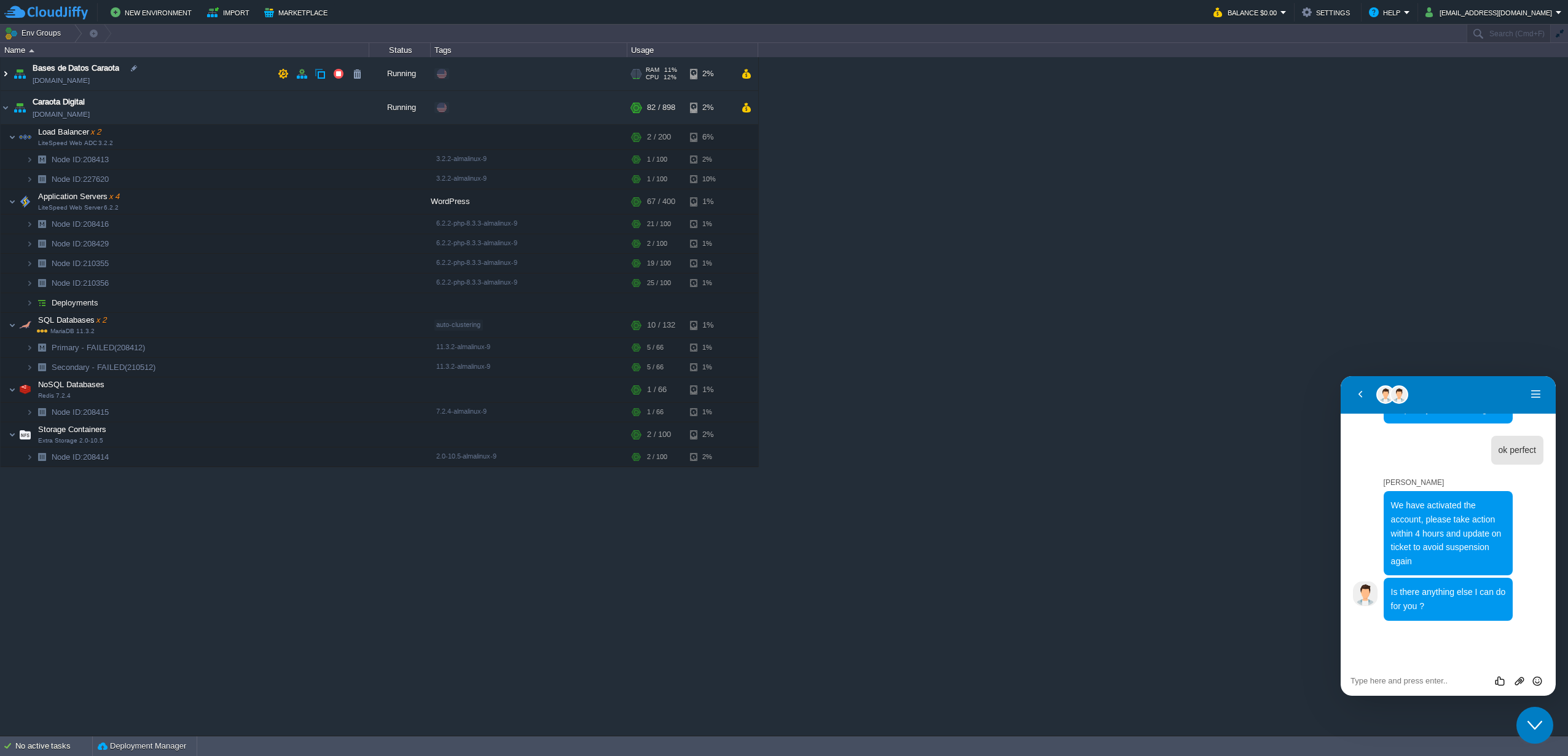
click at [7, 81] on img at bounding box center [5, 74] width 10 height 33
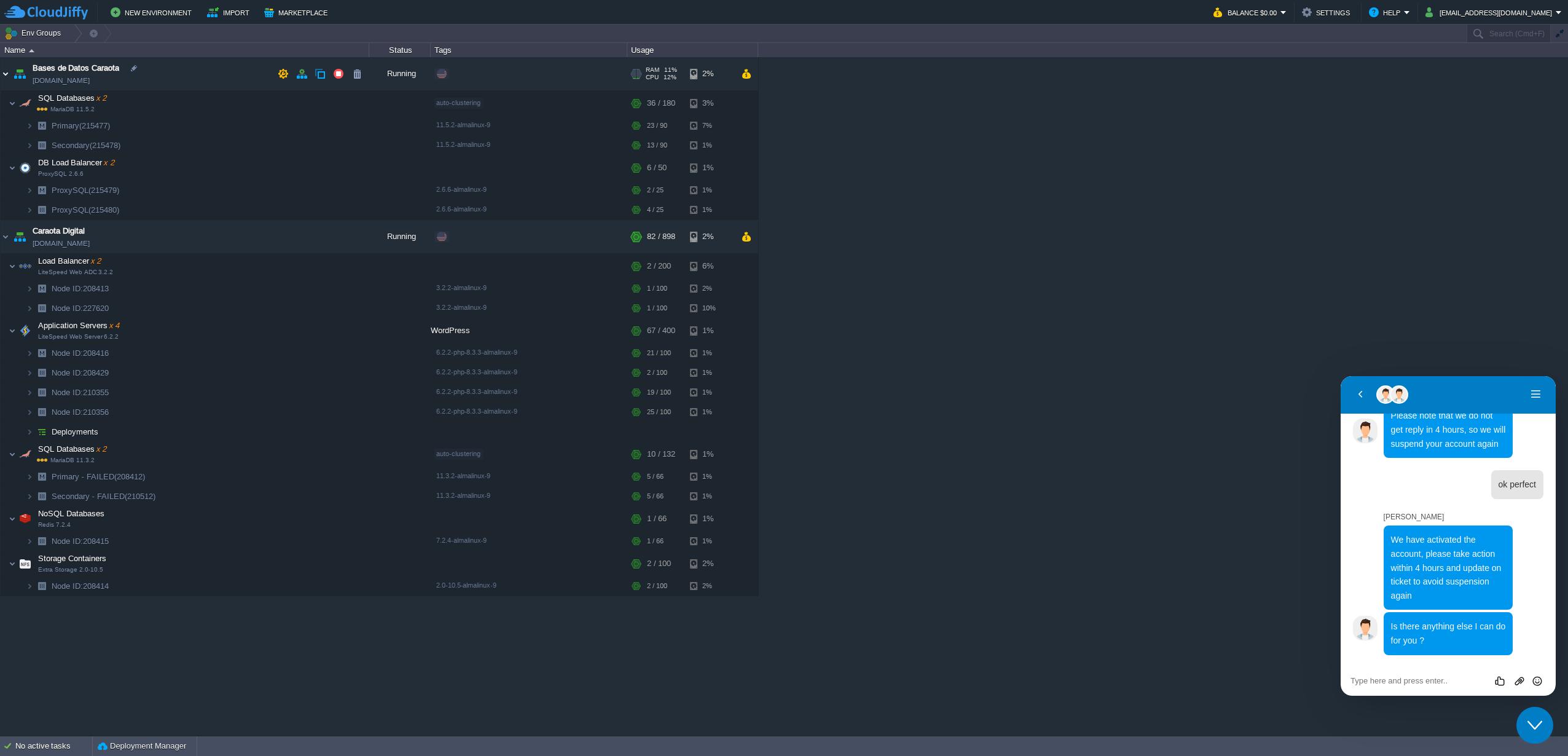
scroll to position [1043, 0]
click at [1281, 16] on button "Balance $0.00" at bounding box center [1247, 12] width 67 height 14
click at [1234, 124] on span "Billing History" at bounding box center [1248, 123] width 49 height 9
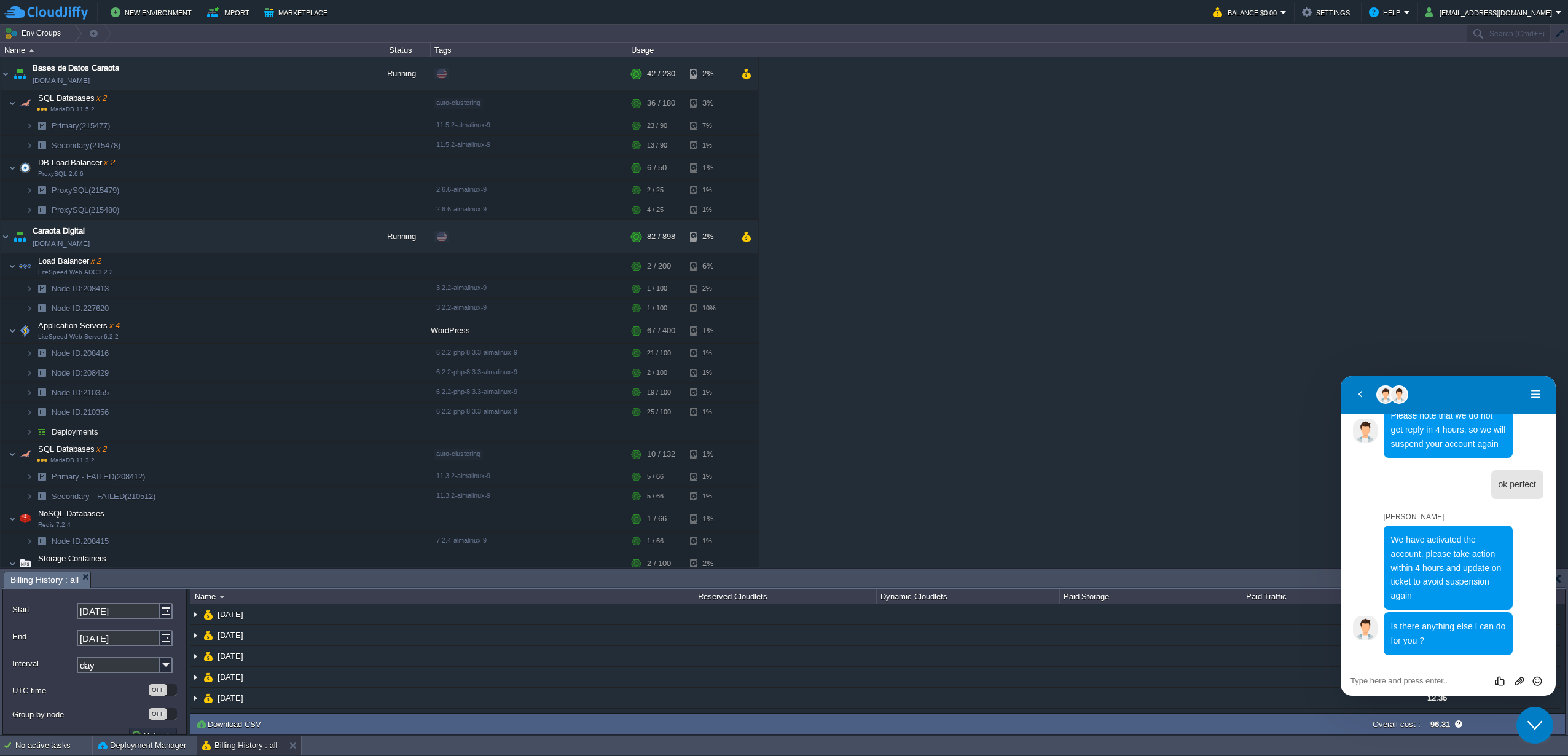
click at [1525, 723] on div "Close Chat This icon closes the chat window." at bounding box center [1535, 725] width 37 height 14
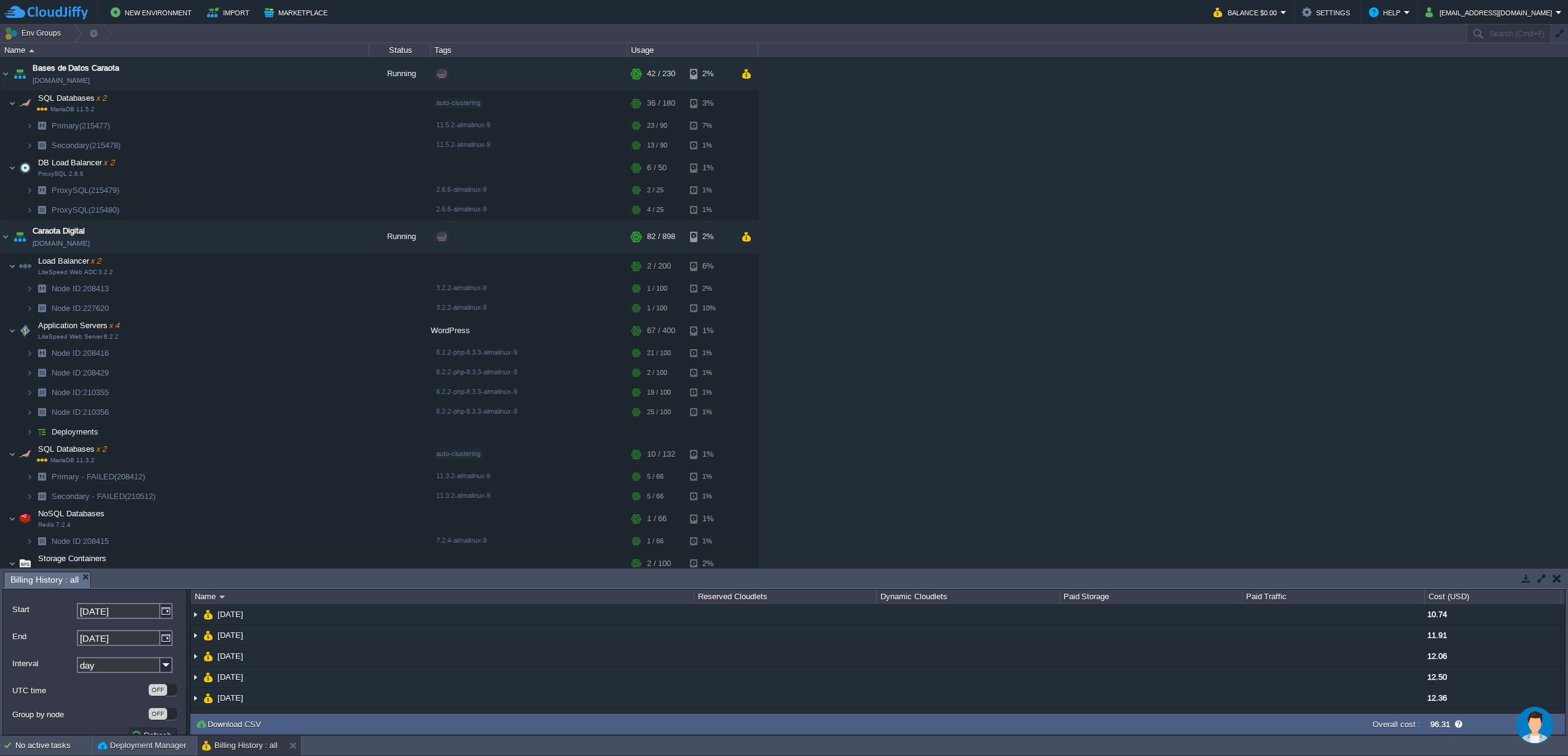
click at [1560, 581] on button "button" at bounding box center [1557, 578] width 9 height 11
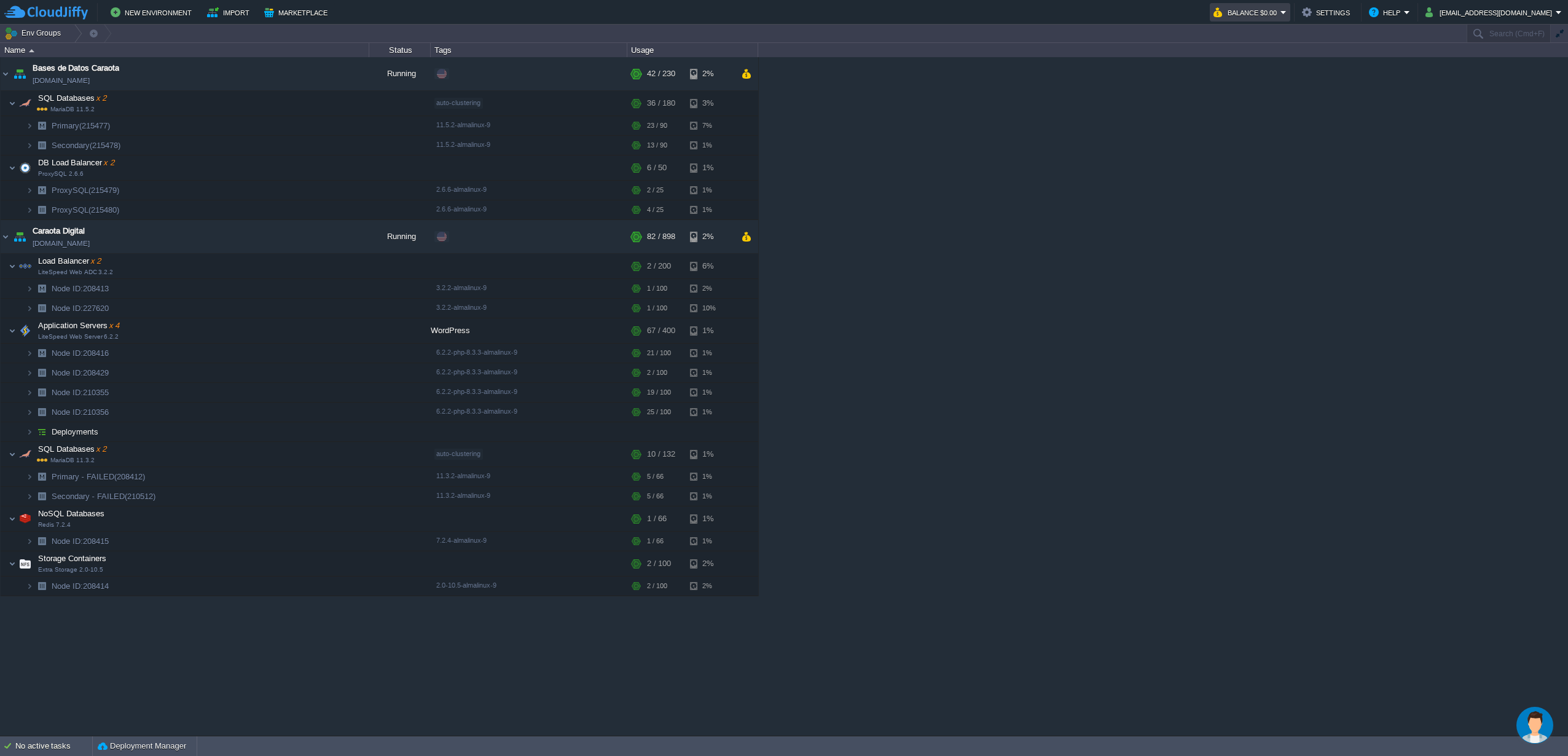
click at [1254, 8] on button "Balance $0.00" at bounding box center [1247, 12] width 67 height 14
click at [1236, 126] on span "Billing History" at bounding box center [1248, 123] width 49 height 9
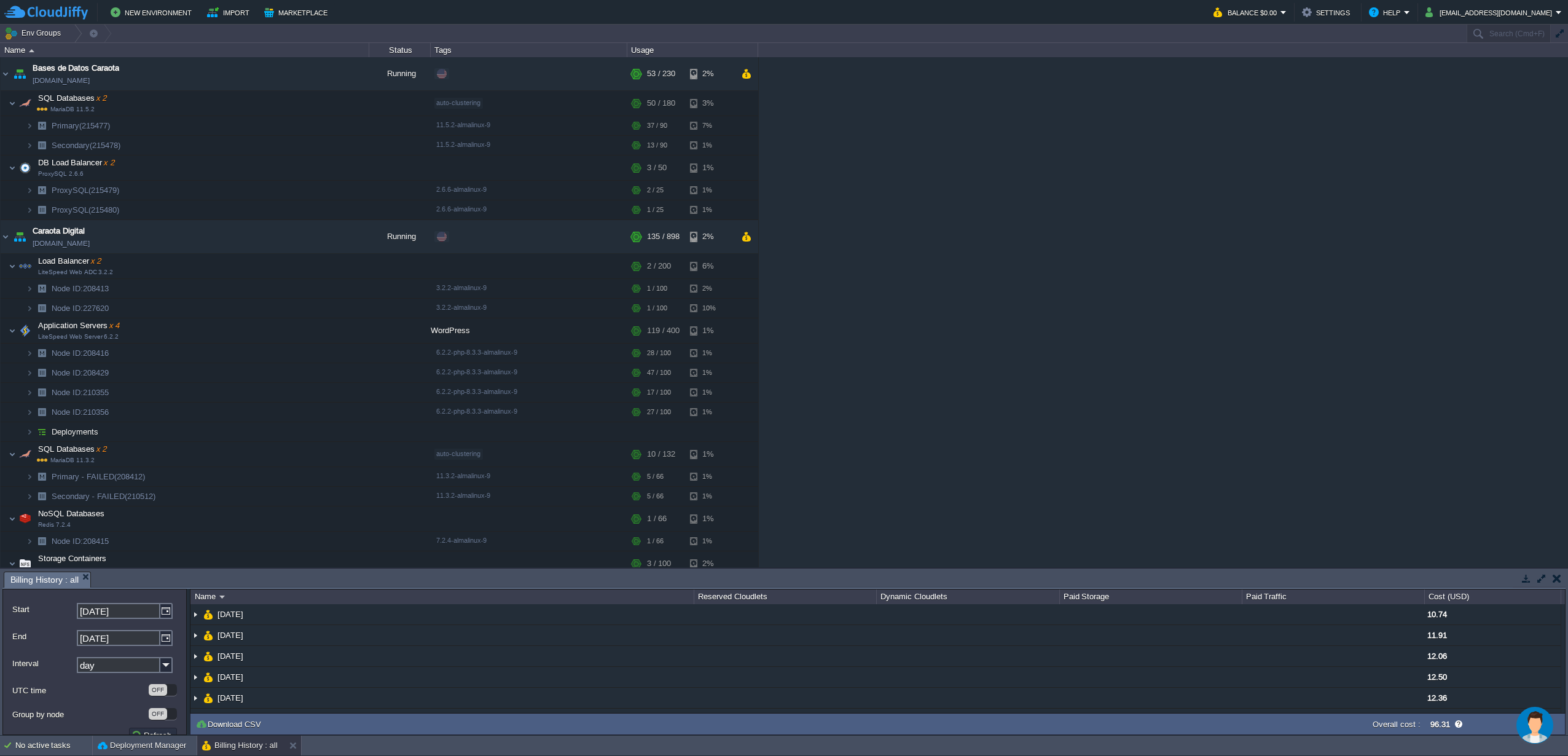
drag, startPoint x: 1554, startPoint y: 581, endPoint x: 1475, endPoint y: 213, distance: 376.4
click at [1554, 581] on button "button" at bounding box center [1557, 578] width 9 height 11
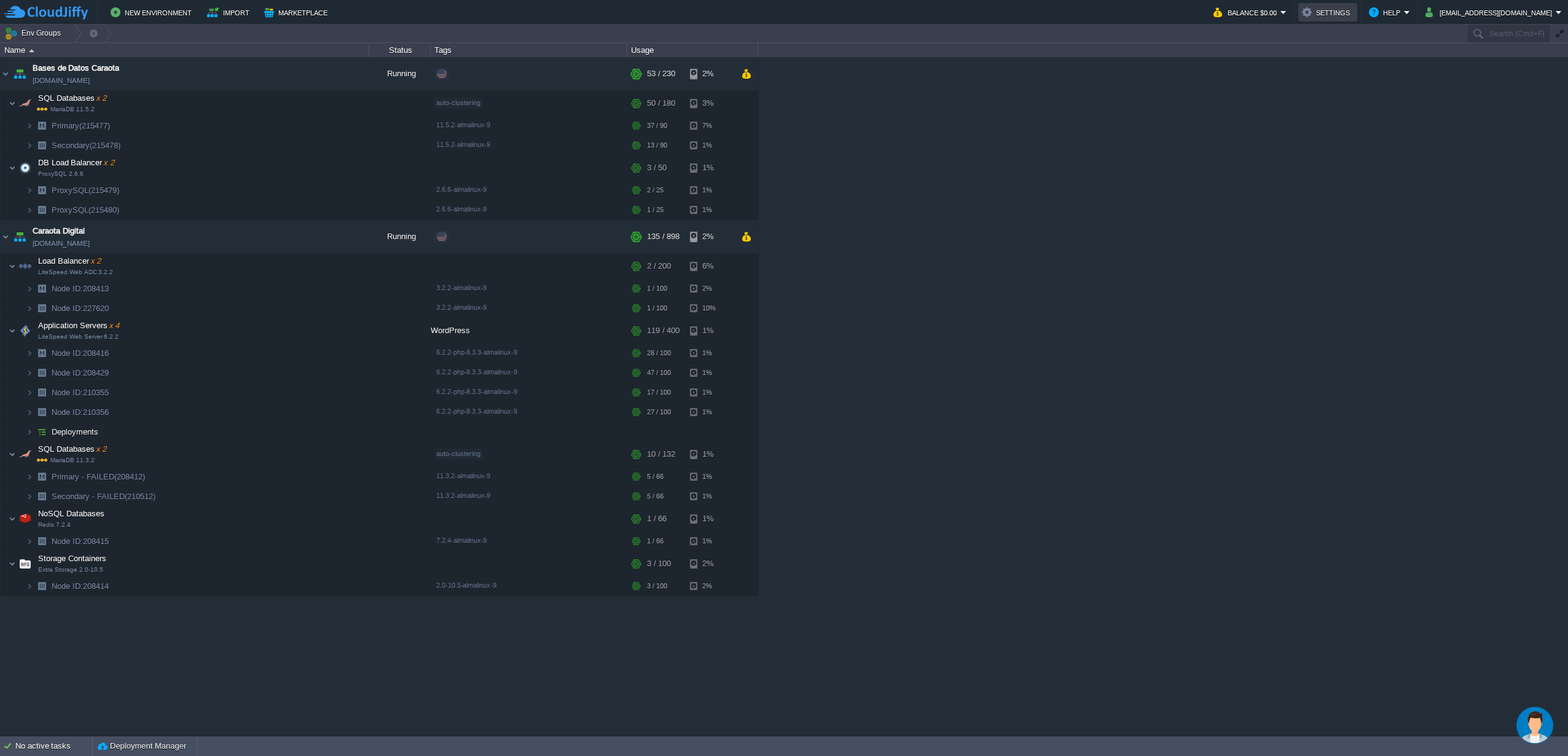
click at [1350, 9] on button "Settings" at bounding box center [1327, 12] width 52 height 14
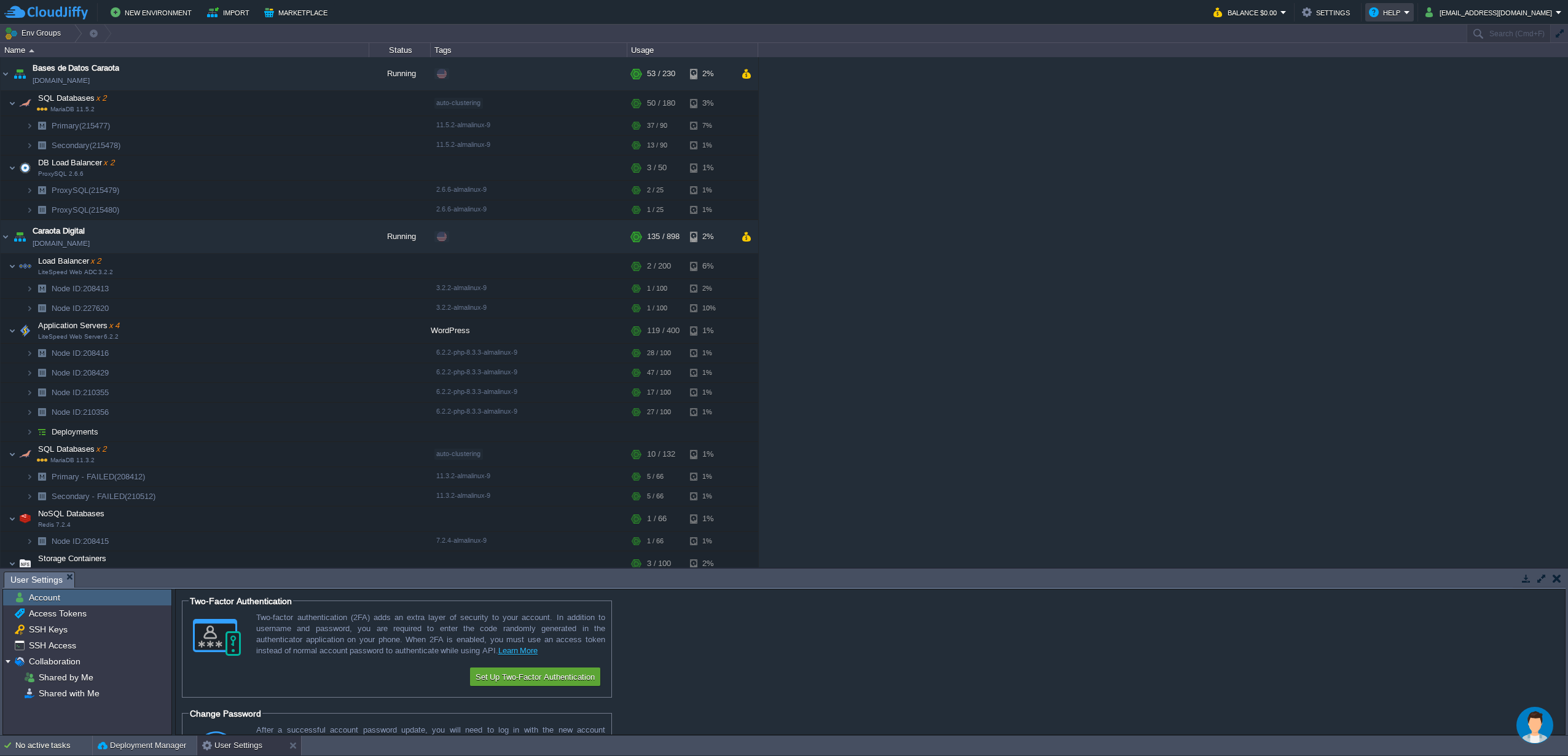
click at [1403, 14] on button "Help" at bounding box center [1386, 12] width 35 height 14
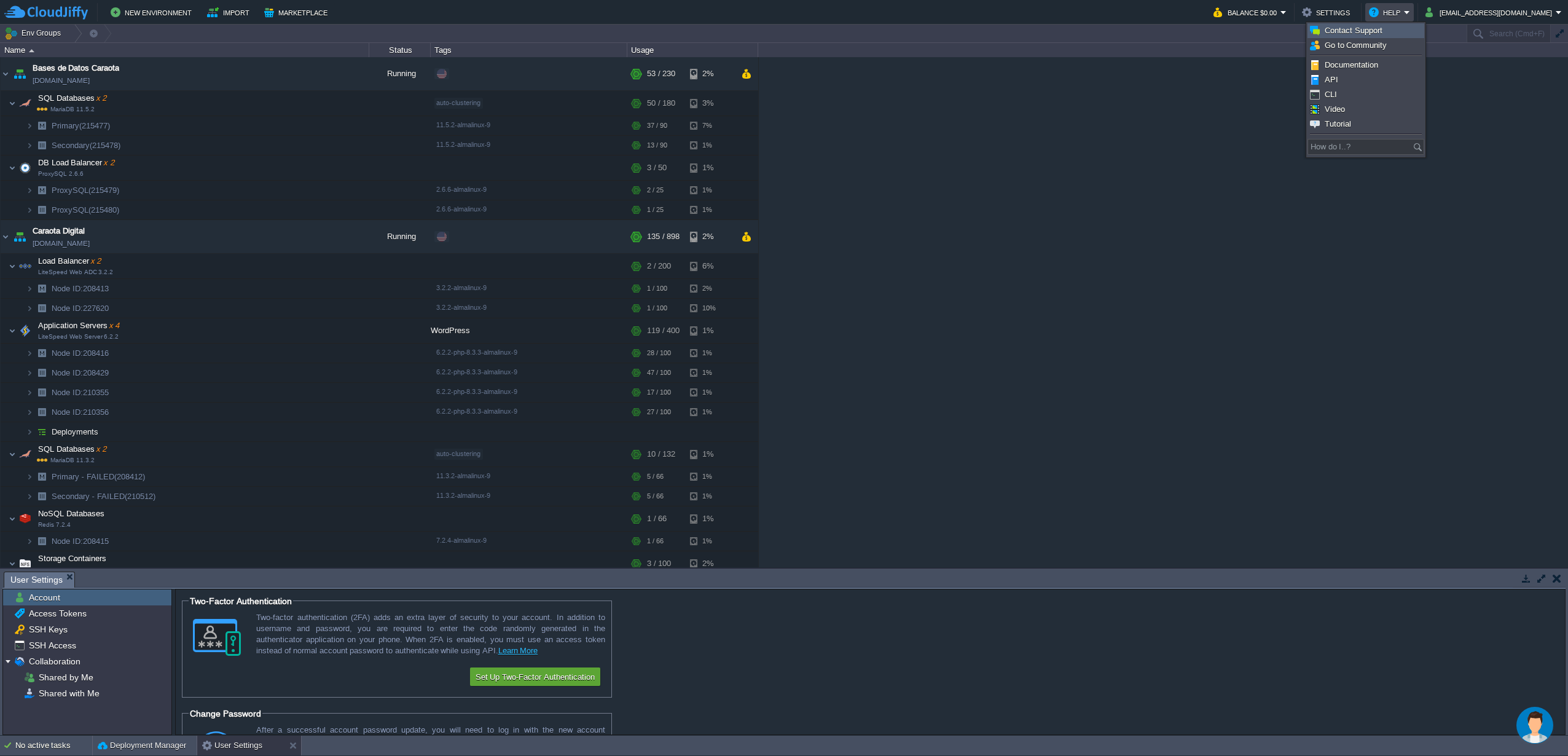
click at [1371, 34] on span "Contact Support" at bounding box center [1353, 30] width 58 height 9
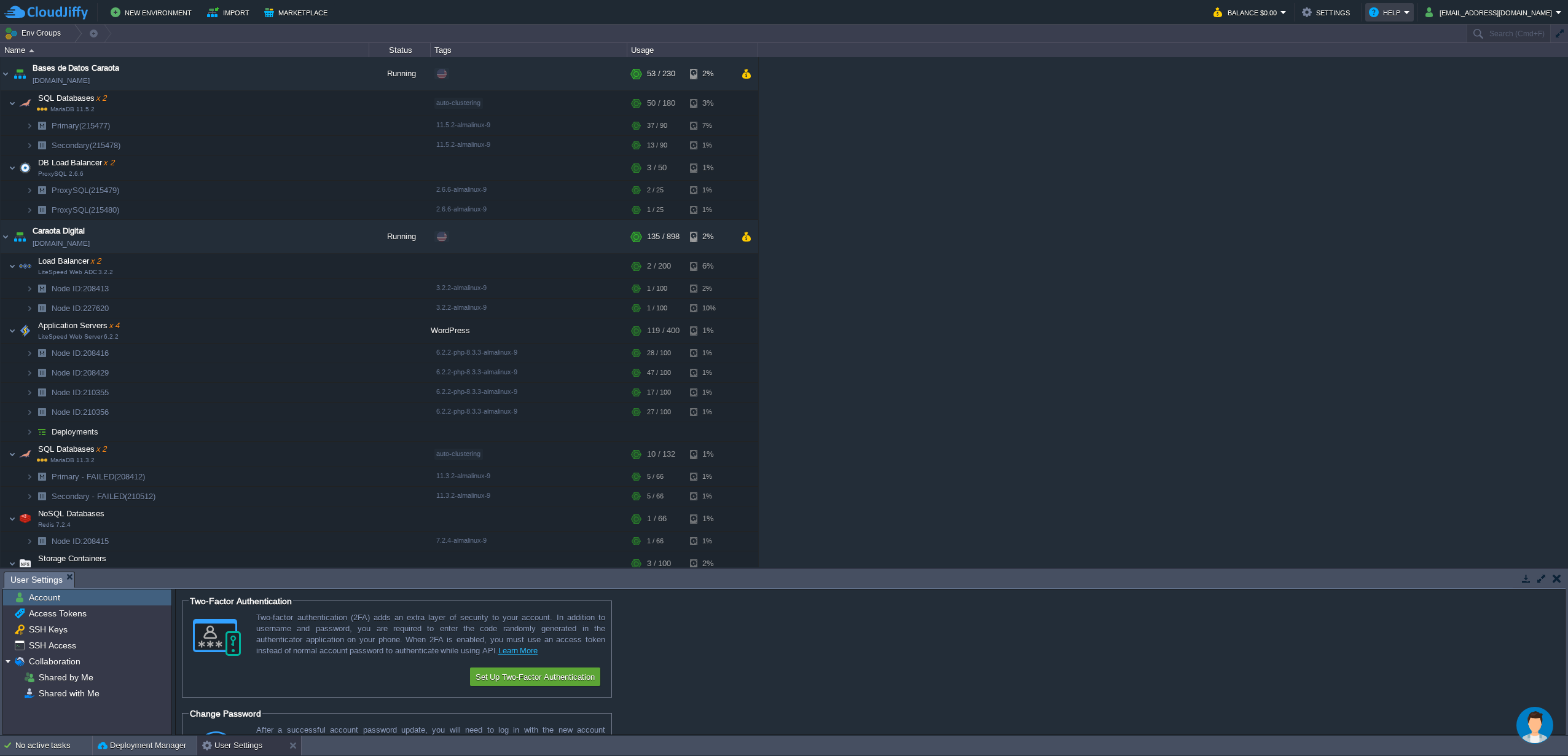
click at [1414, 15] on td "Help" at bounding box center [1390, 12] width 49 height 18
click at [1200, 94] on div "Bases de Datos Caraota basededatos2.w1-us.cloudjiffy.net Running + Add to Env G…" at bounding box center [784, 312] width 1568 height 510
click at [1287, 14] on em "Balance $0.00" at bounding box center [1250, 12] width 73 height 14
click at [938, 159] on div "Bases de Datos Caraota basededatos2.w1-us.cloudjiffy.net Running + Add to Env G…" at bounding box center [784, 312] width 1568 height 510
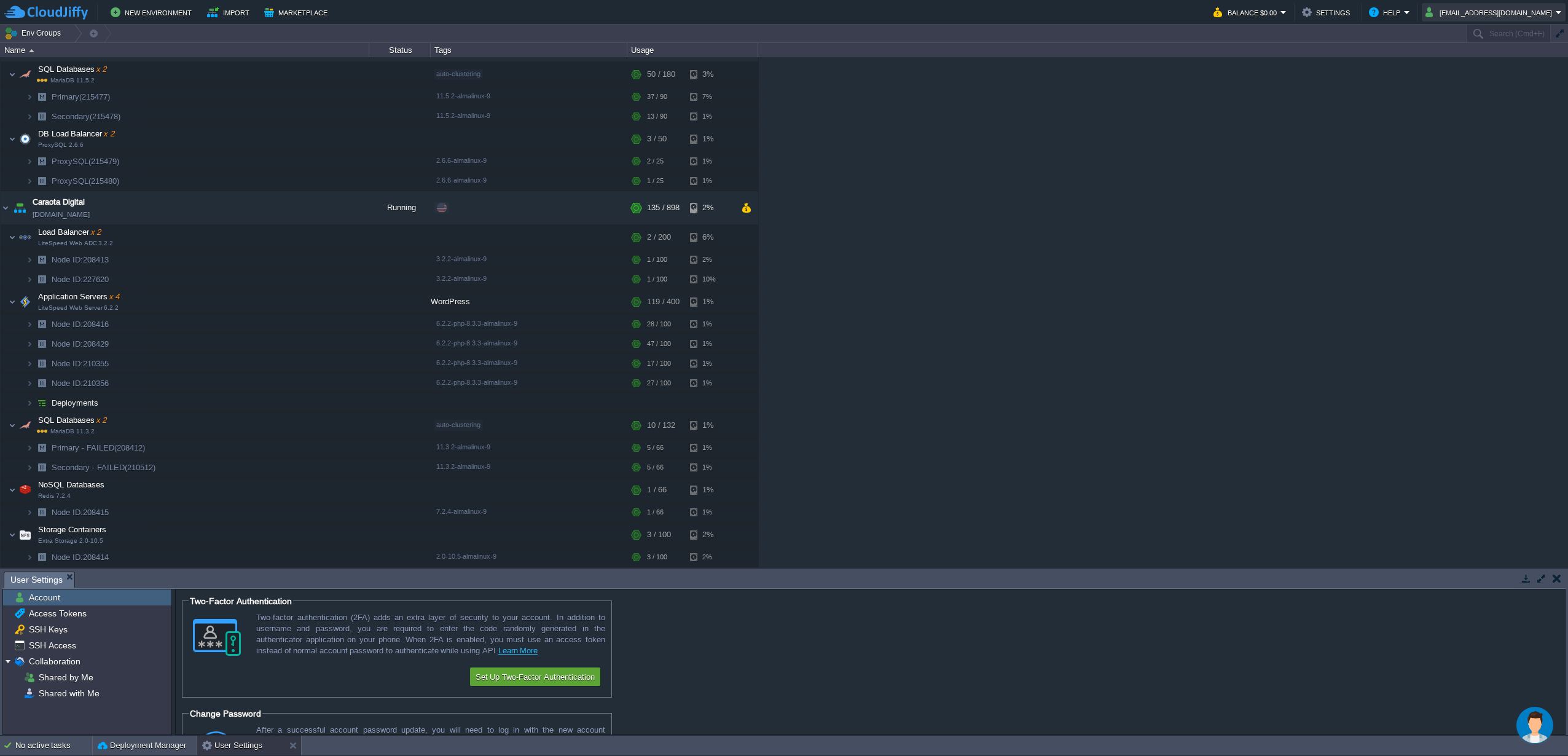
click at [1462, 9] on button "[EMAIL_ADDRESS][DOMAIN_NAME]" at bounding box center [1491, 12] width 131 height 14
click at [1461, 34] on span "Settings" at bounding box center [1466, 30] width 30 height 9
click at [1466, 17] on button "[EMAIL_ADDRESS][DOMAIN_NAME]" at bounding box center [1491, 12] width 131 height 14
click at [1454, 47] on span "Change Password" at bounding box center [1483, 45] width 64 height 9
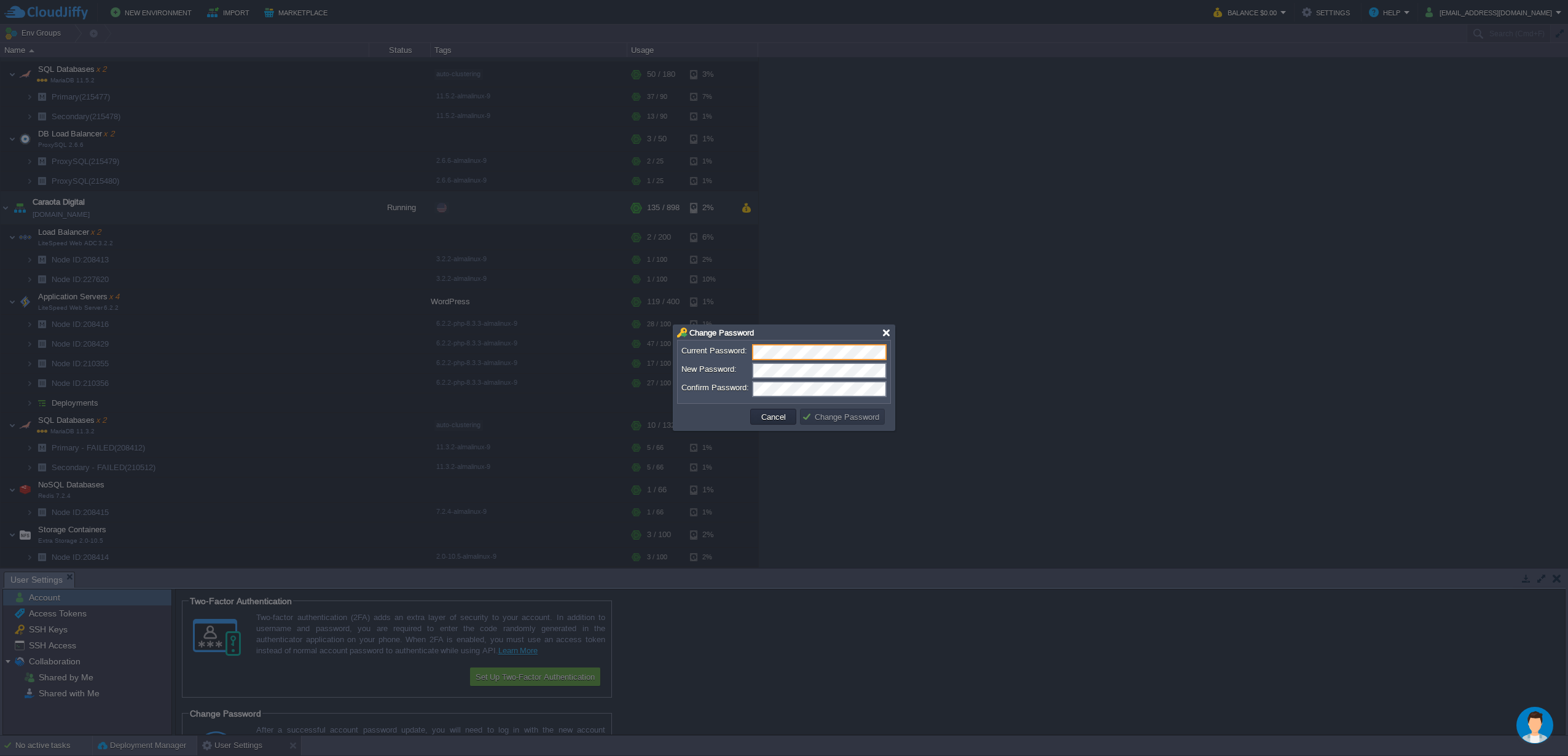
click at [882, 331] on div at bounding box center [886, 333] width 9 height 9
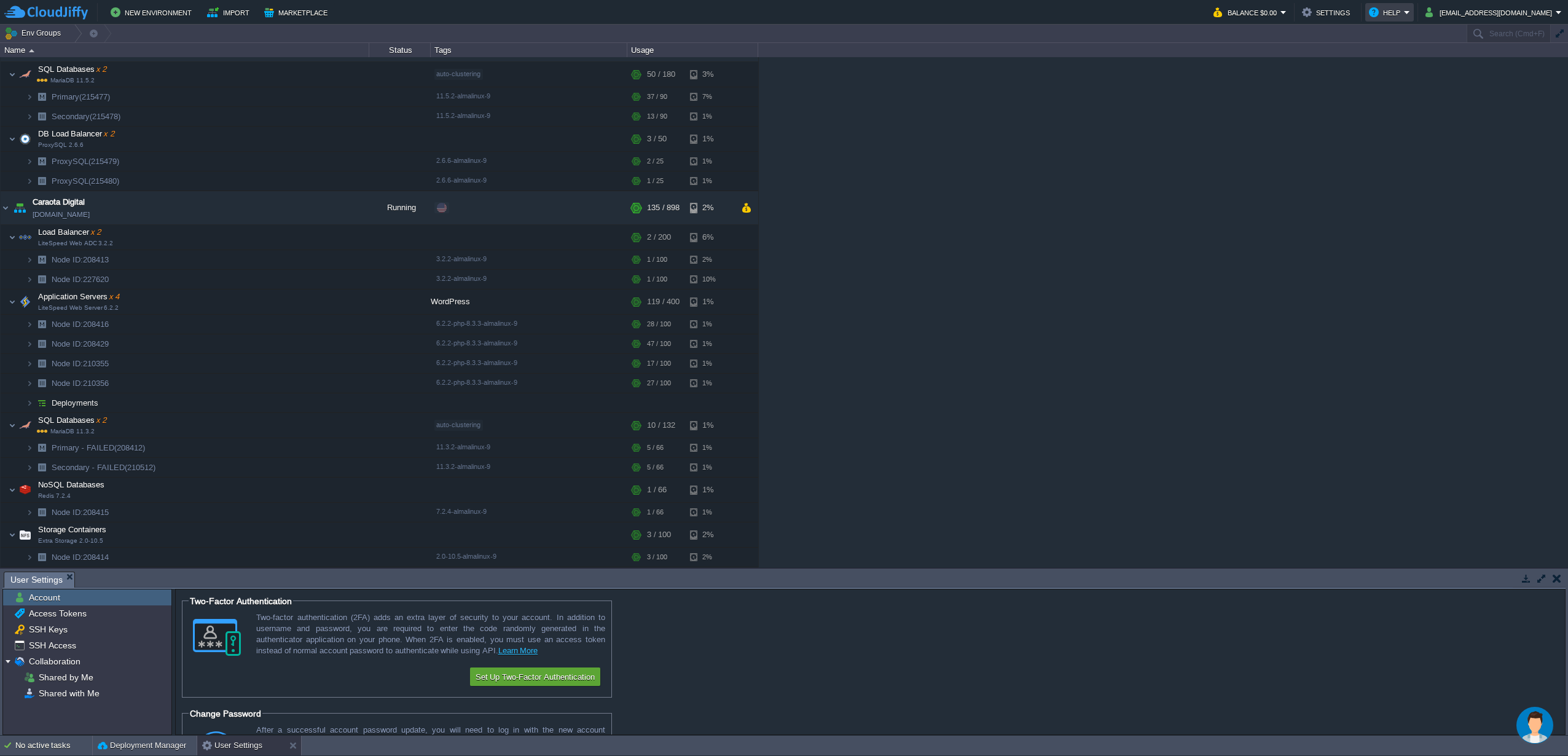
click at [1394, 8] on button "Help" at bounding box center [1386, 12] width 35 height 14
click at [1281, 7] on button "Balance $0.00" at bounding box center [1247, 12] width 67 height 14
click at [1250, 122] on span "Billing History" at bounding box center [1248, 123] width 49 height 9
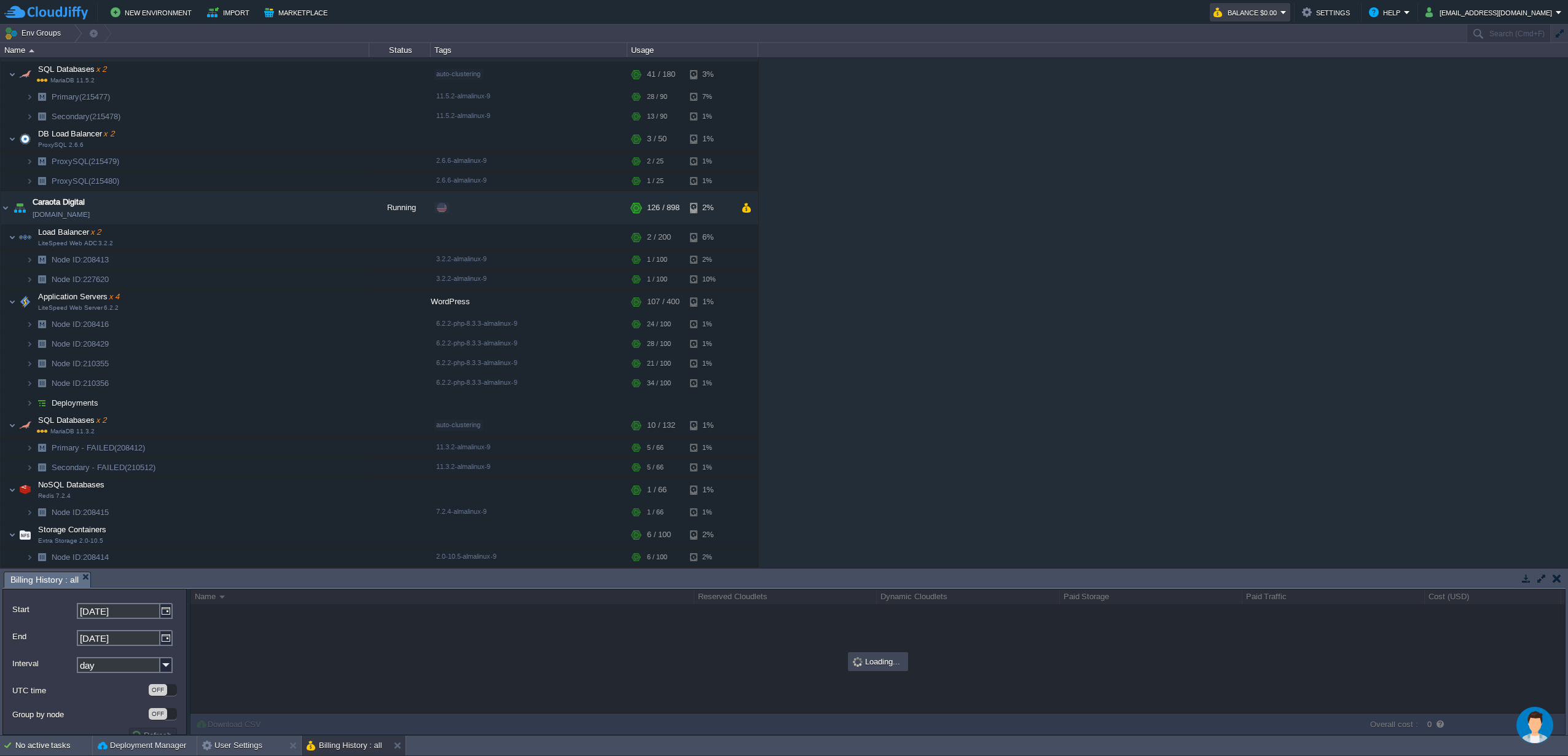
click at [1290, 14] on td "Balance $0.00" at bounding box center [1250, 12] width 81 height 18
click at [1251, 108] on span "Quotas & Pricing" at bounding box center [1254, 108] width 60 height 9
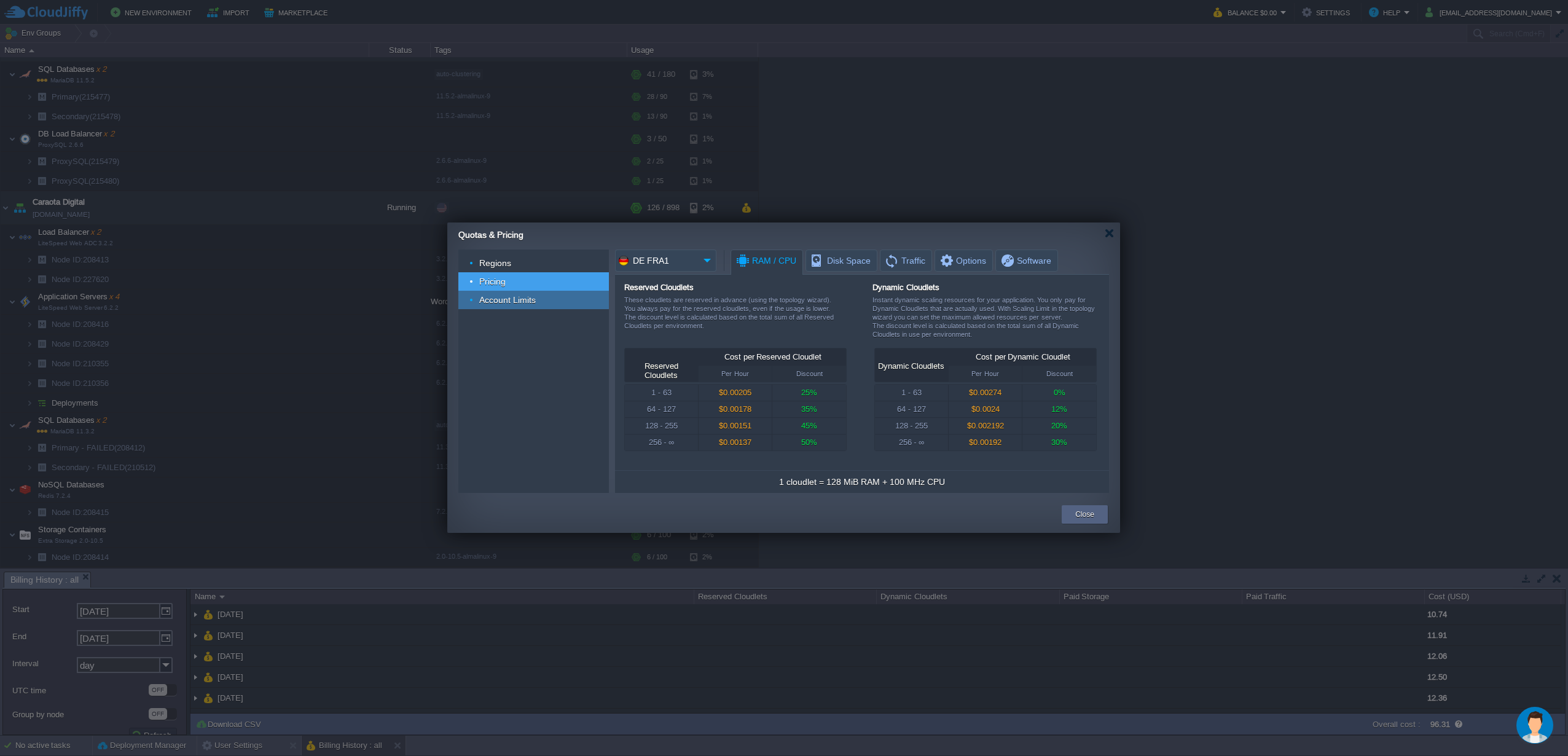
click at [508, 301] on span "Account Limits" at bounding box center [508, 300] width 60 height 11
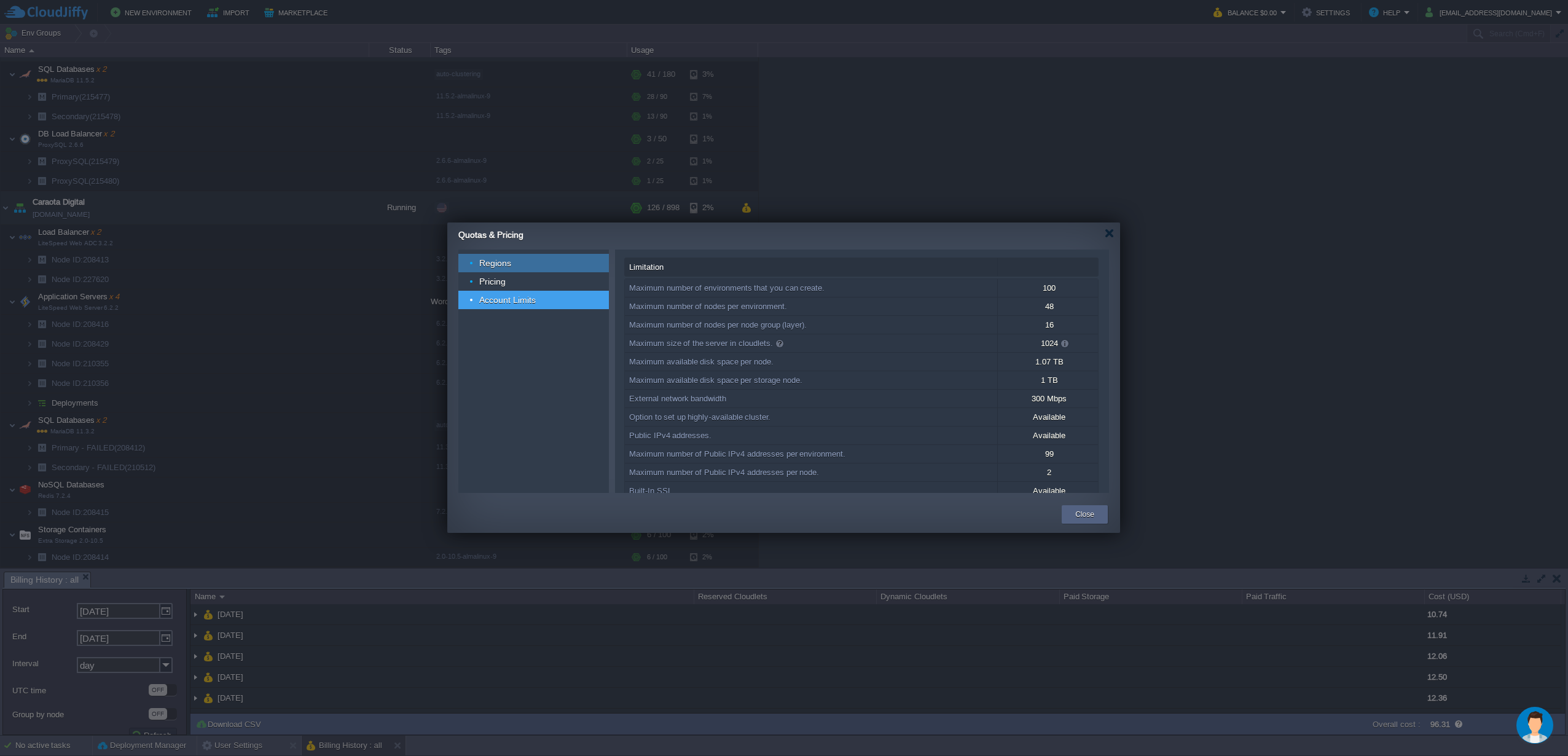
click at [518, 267] on div "Regions" at bounding box center [533, 263] width 150 height 18
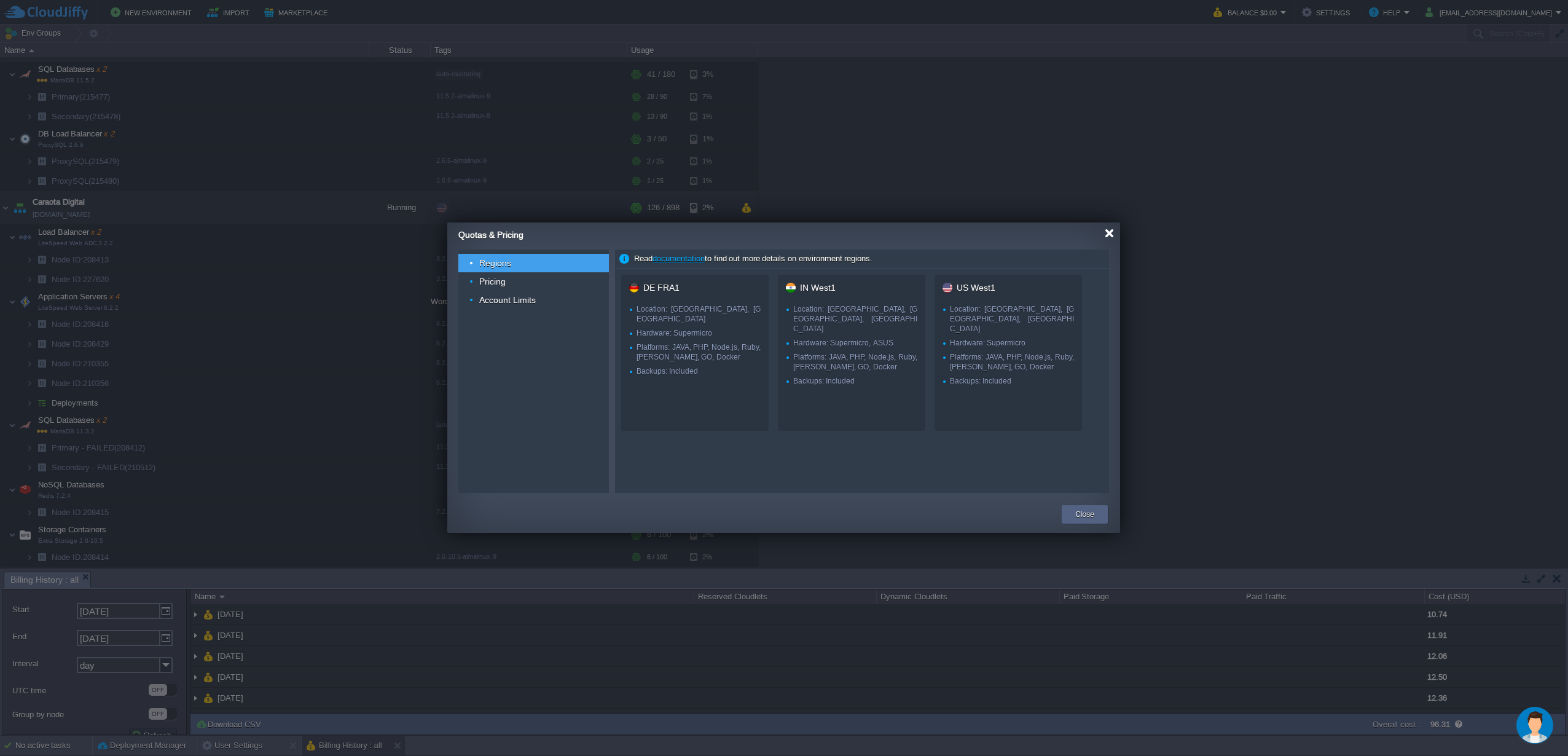
click at [1111, 236] on div at bounding box center [1109, 233] width 9 height 9
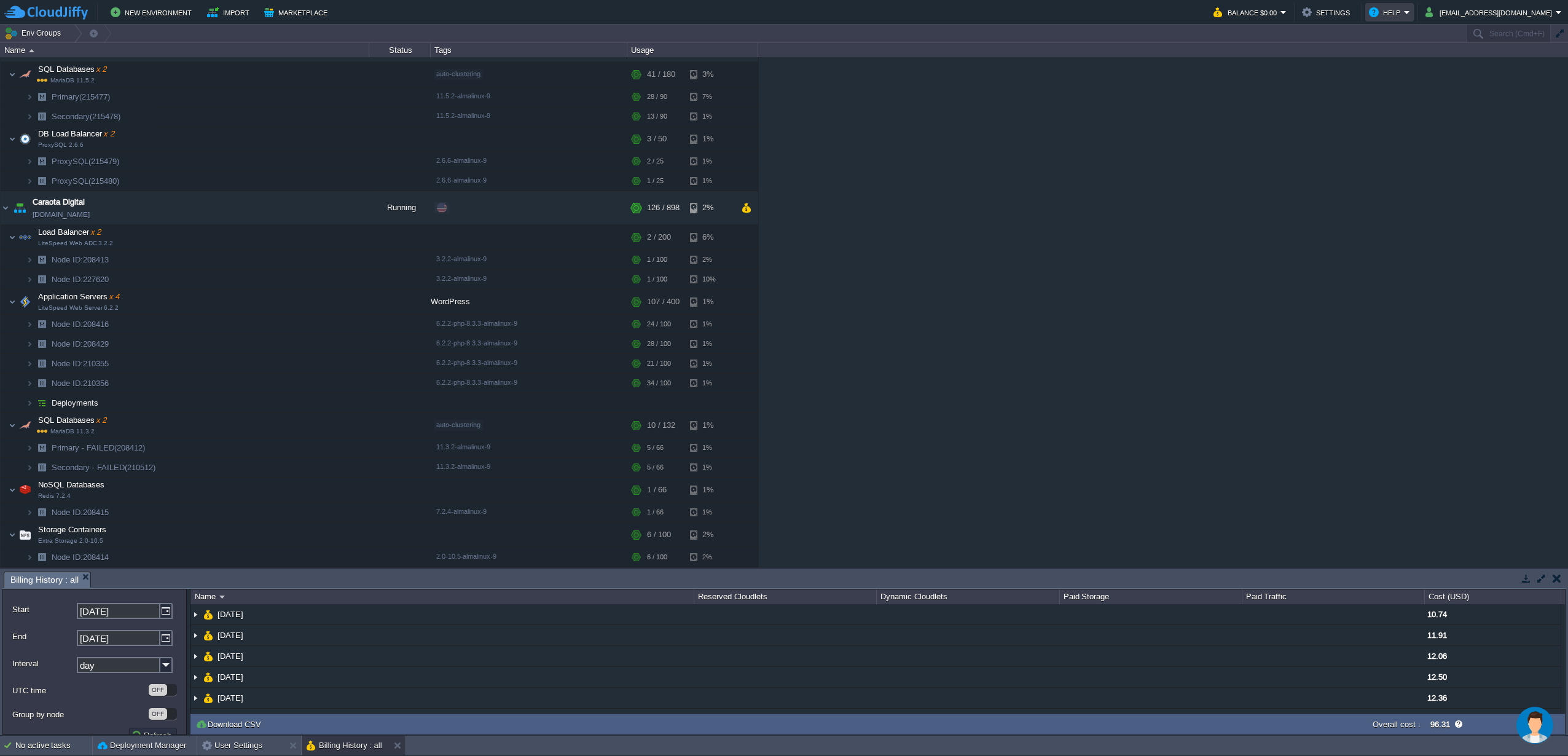
click at [1414, 12] on td "Help" at bounding box center [1390, 12] width 49 height 18
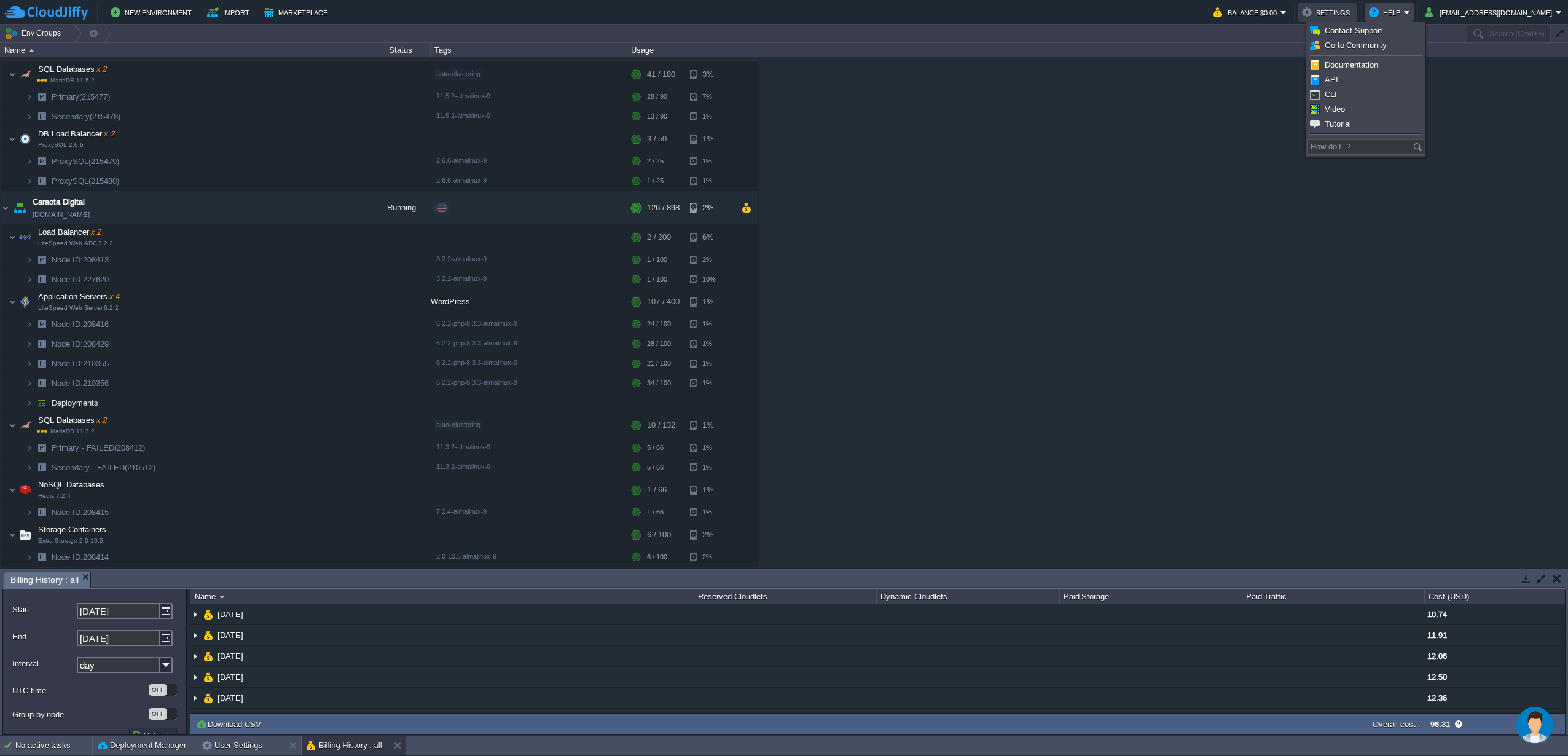
click at [1348, 16] on button "Settings" at bounding box center [1327, 12] width 52 height 14
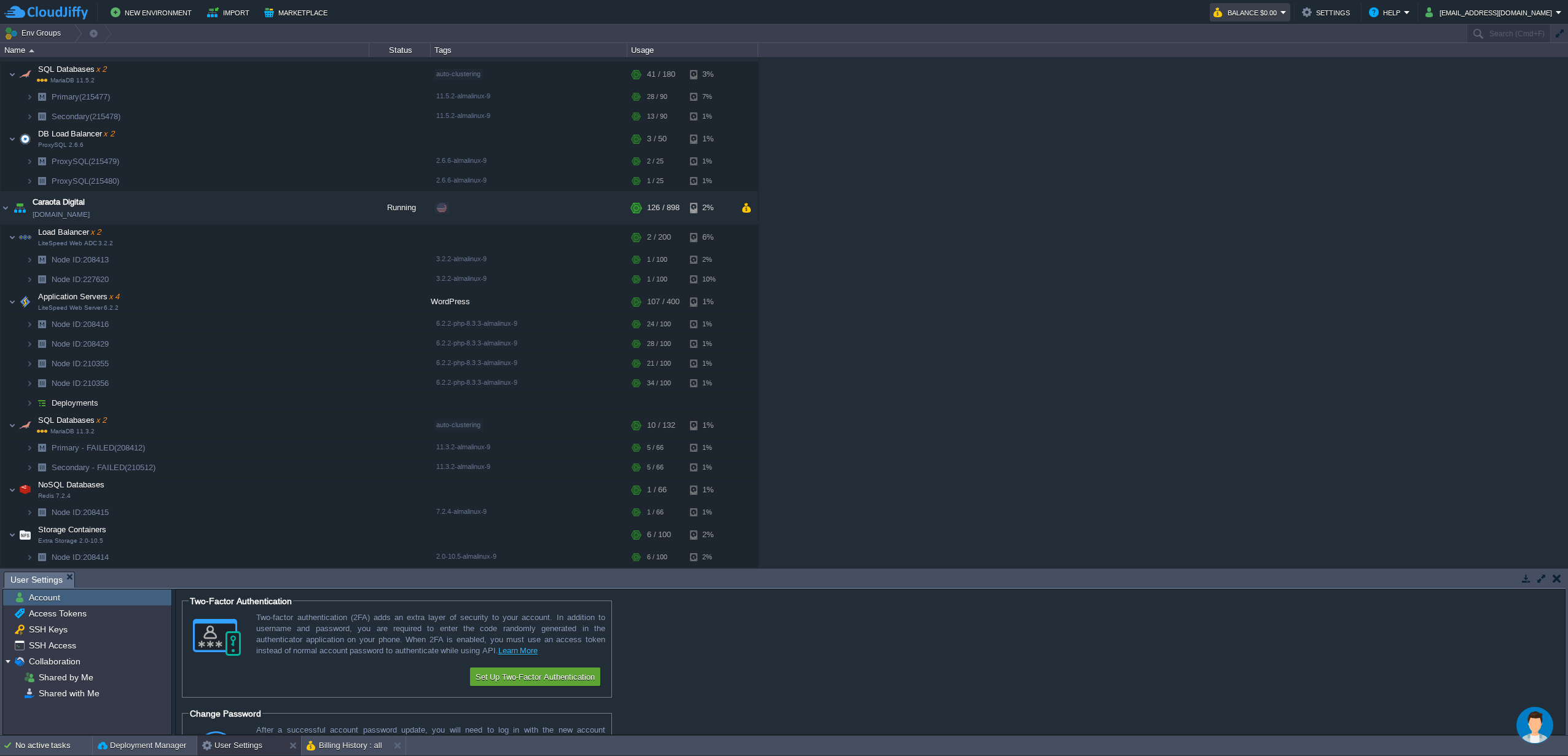
click at [1281, 10] on button "Balance $0.00" at bounding box center [1247, 12] width 67 height 14
click at [1258, 94] on link "Refill Balance" at bounding box center [1257, 89] width 100 height 14
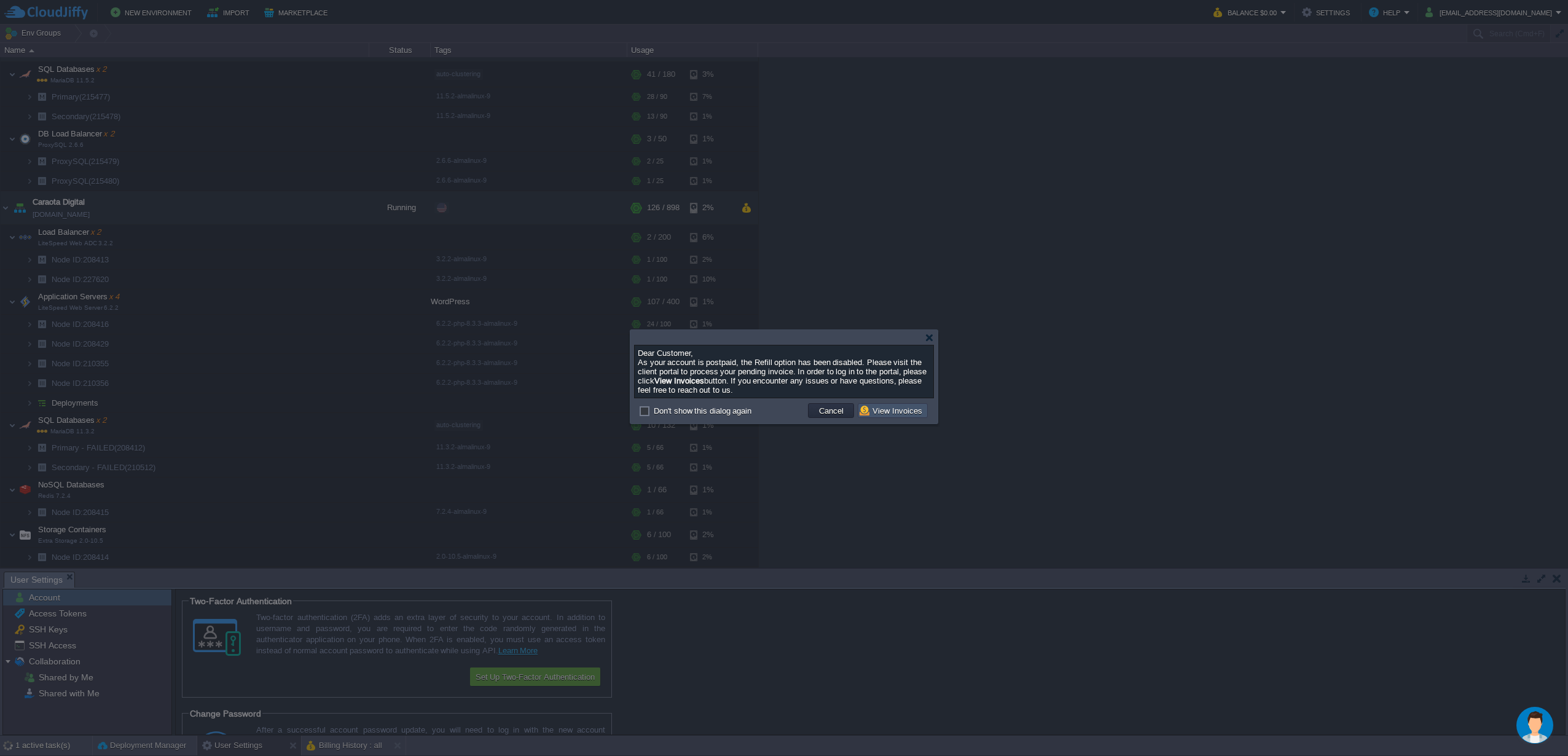
click at [901, 416] on button "View Invoices" at bounding box center [892, 410] width 66 height 11
